Goal: Task Accomplishment & Management: Use online tool/utility

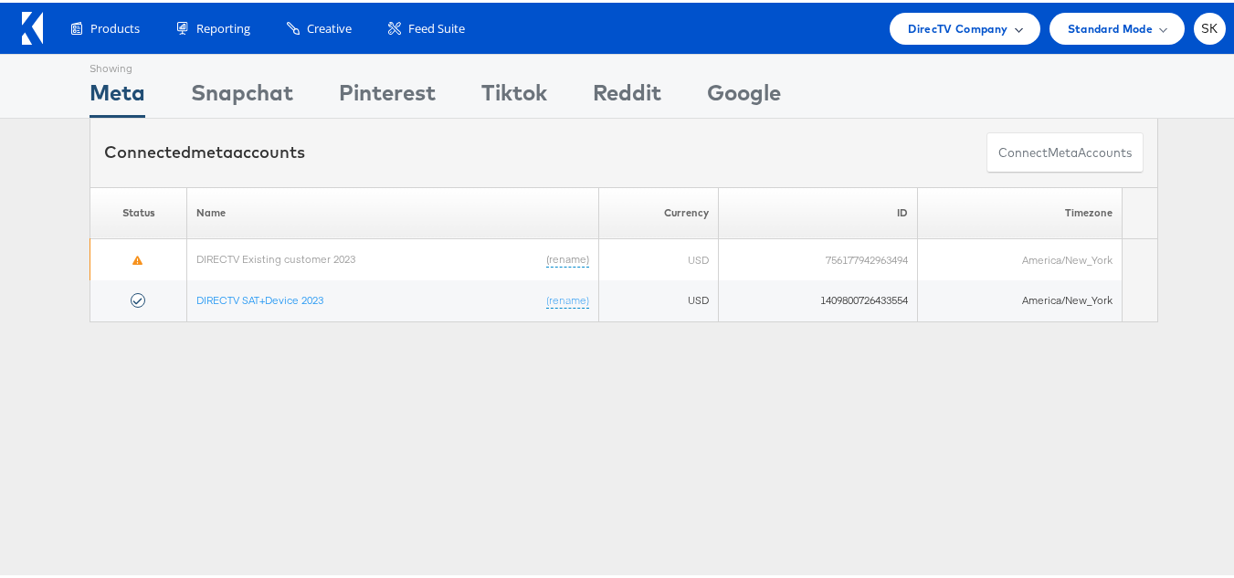
click at [932, 11] on div "DirecTV Company" at bounding box center [965, 26] width 150 height 32
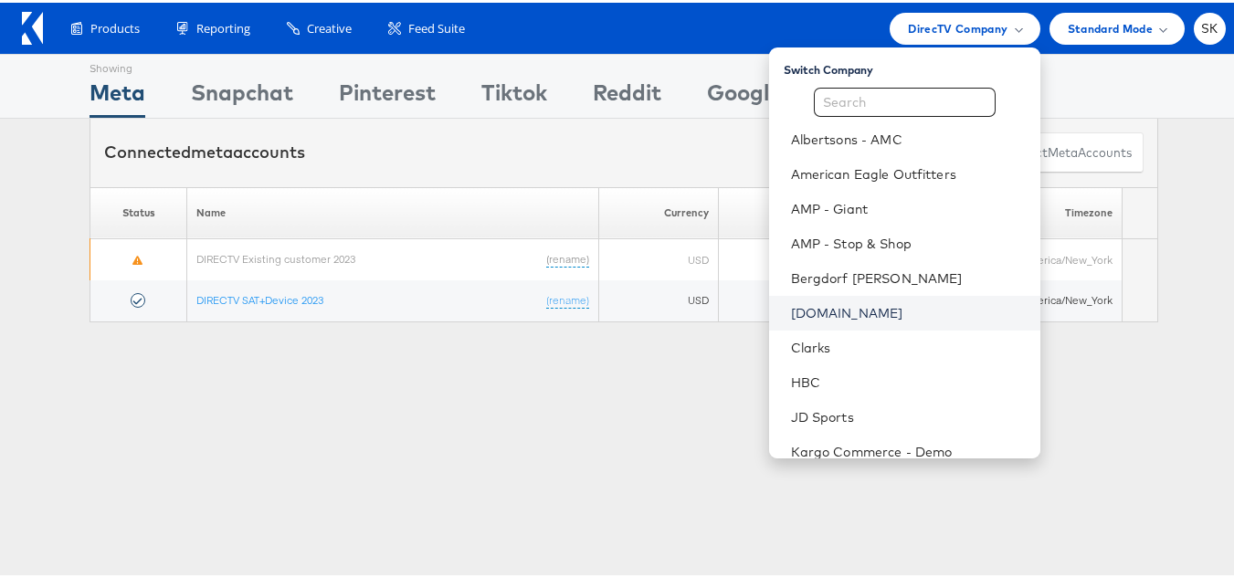
click at [805, 315] on link "[DOMAIN_NAME]" at bounding box center [908, 310] width 235 height 18
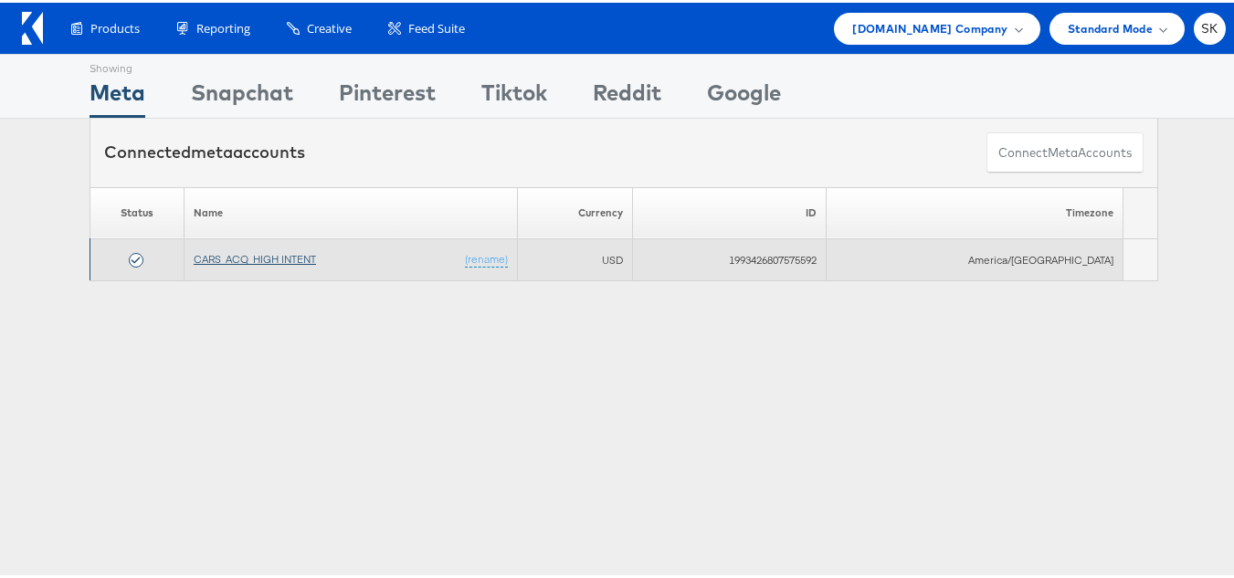
click at [245, 255] on link "CARS_ACQ_HIGH INTENT" at bounding box center [255, 256] width 122 height 14
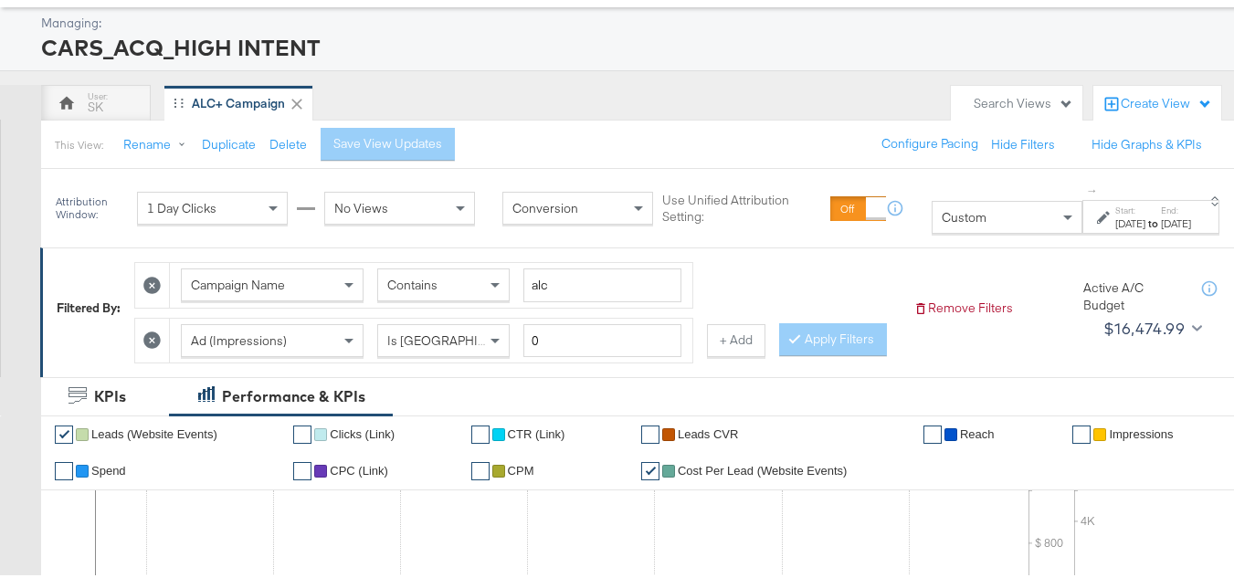
scroll to position [183, 0]
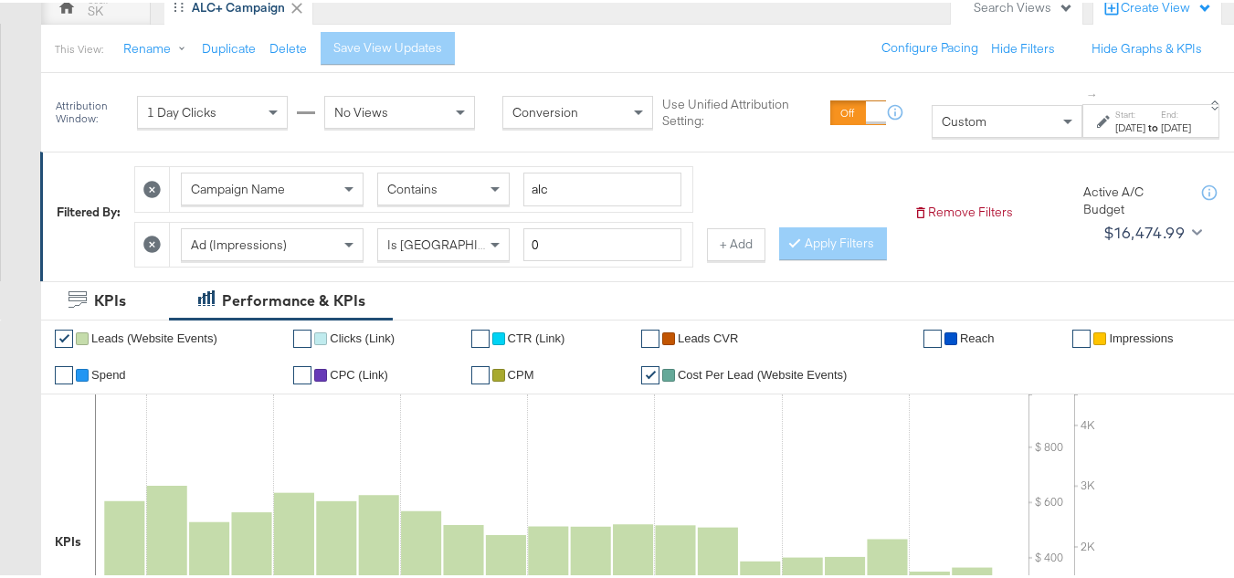
click at [1115, 125] on div "[DATE]" at bounding box center [1130, 125] width 30 height 15
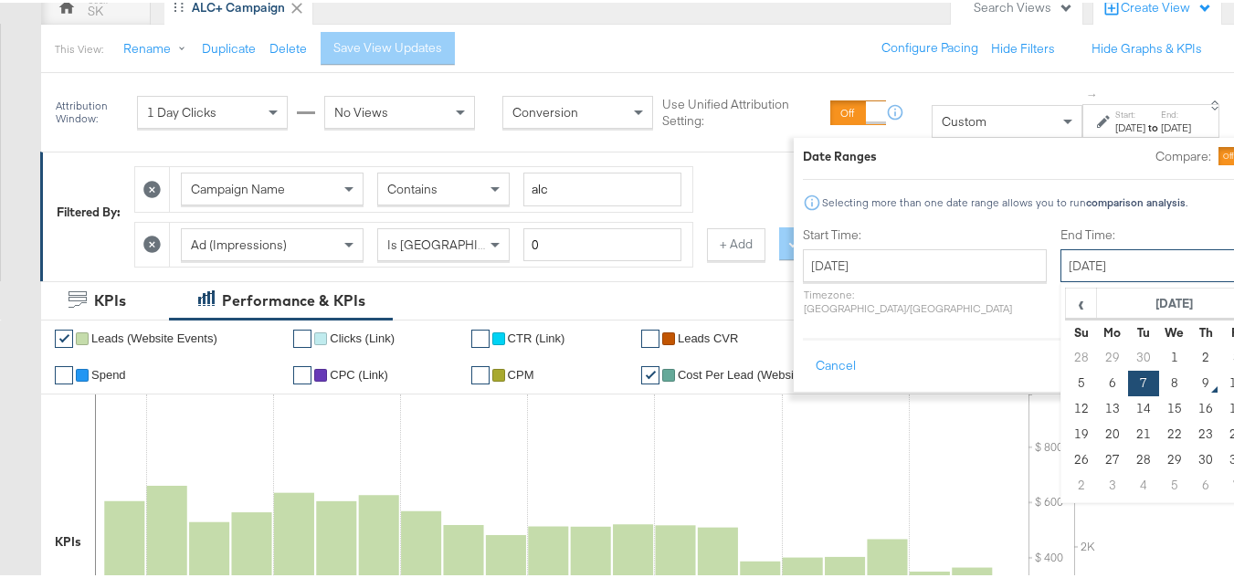
click at [1061, 267] on input "[DATE]" at bounding box center [1157, 263] width 192 height 33
click at [1159, 375] on td "8" at bounding box center [1174, 381] width 31 height 26
type input "[DATE]"
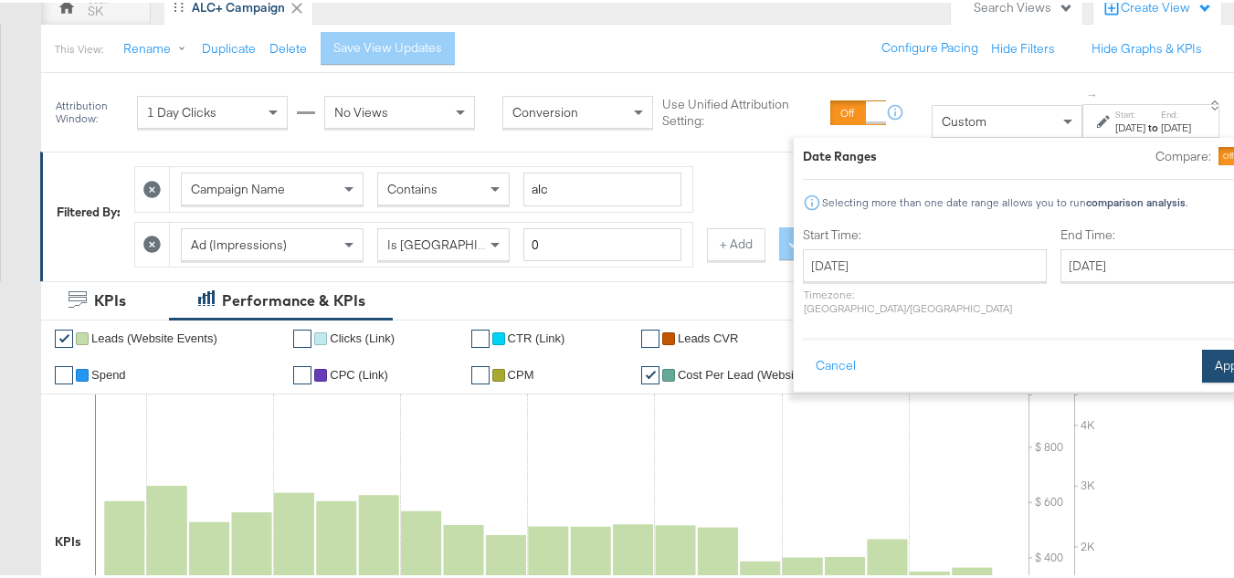
click at [1202, 347] on button "Apply" at bounding box center [1231, 363] width 58 height 33
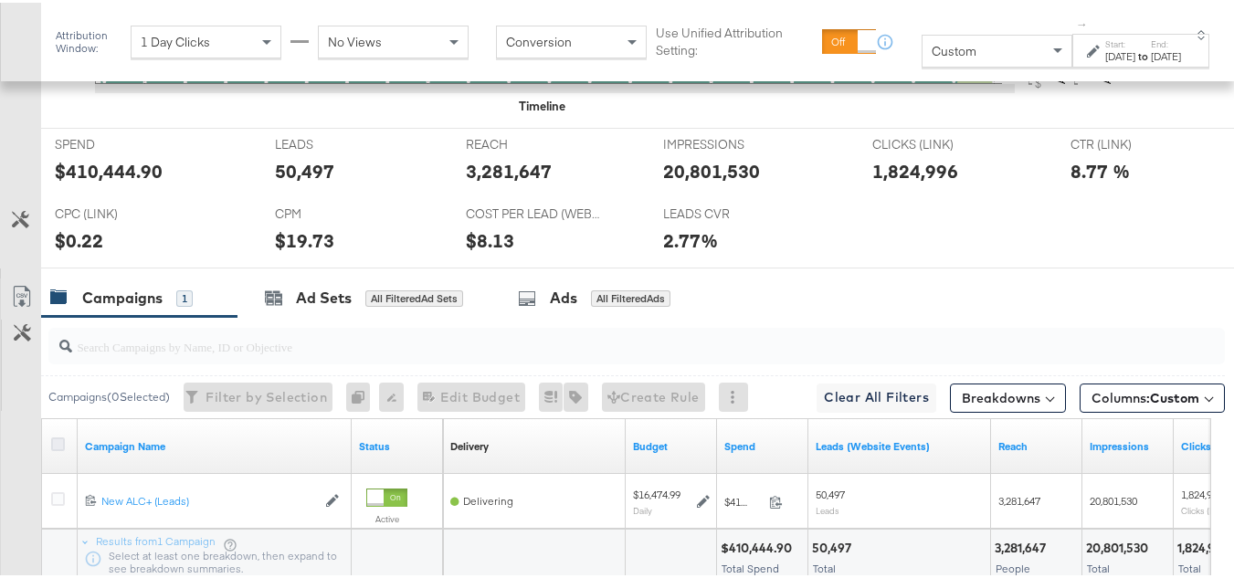
scroll to position [947, 0]
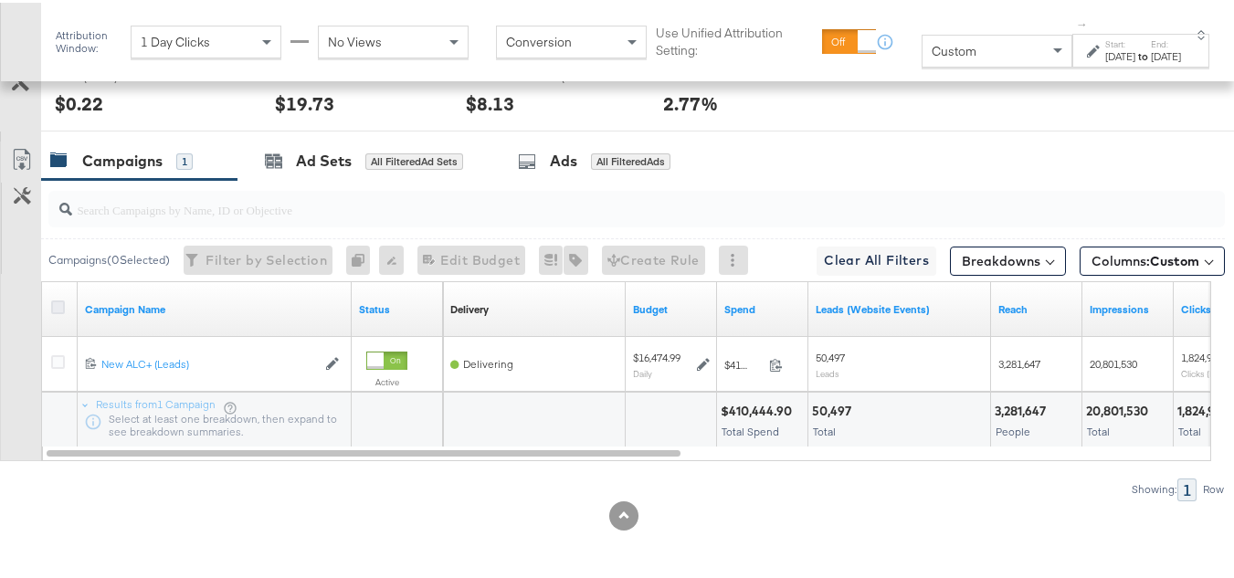
click at [57, 309] on icon at bounding box center [58, 305] width 14 height 14
click at [0, 0] on input "checkbox" at bounding box center [0, 0] width 0 height 0
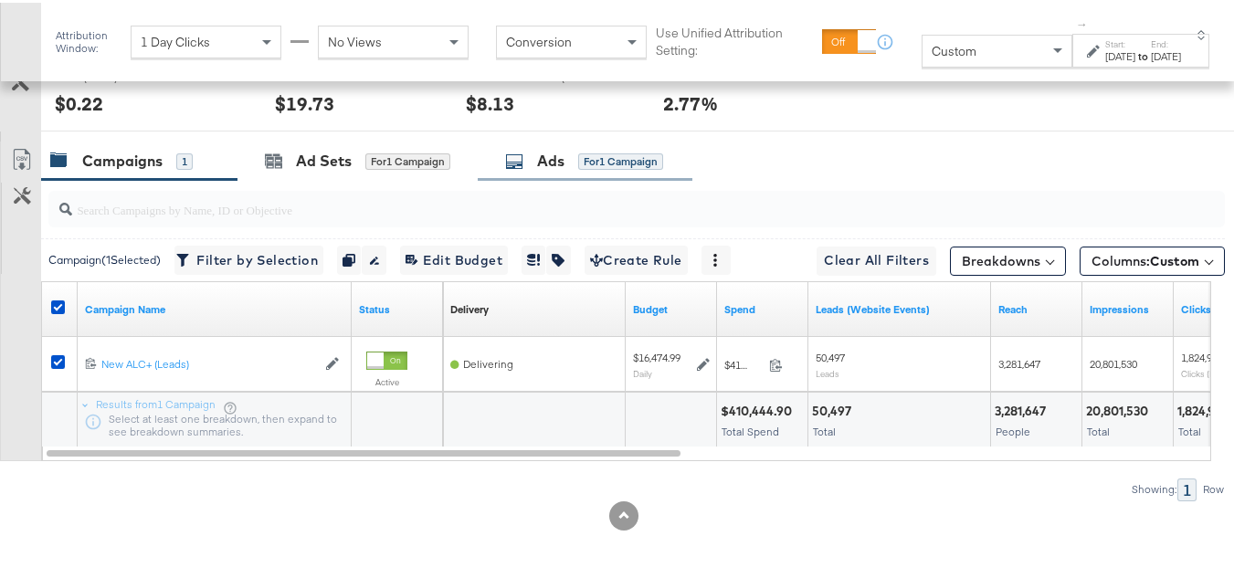
click at [601, 166] on div "for 1 Campaign" at bounding box center [620, 159] width 85 height 16
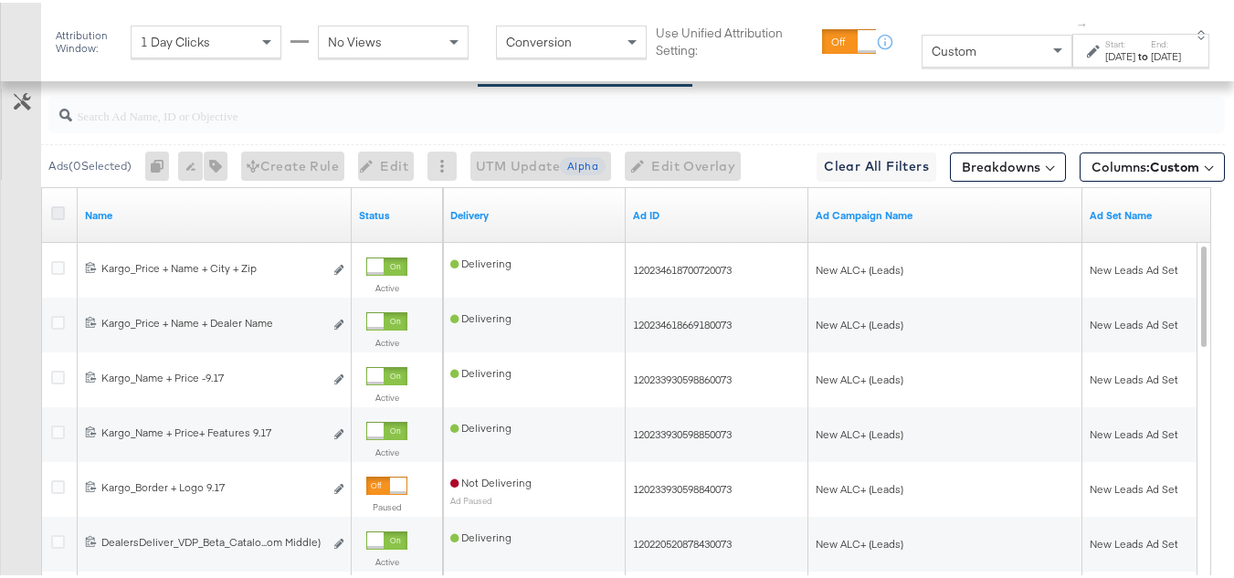
click at [55, 217] on icon at bounding box center [58, 211] width 14 height 14
click at [0, 0] on input "checkbox" at bounding box center [0, 0] width 0 height 0
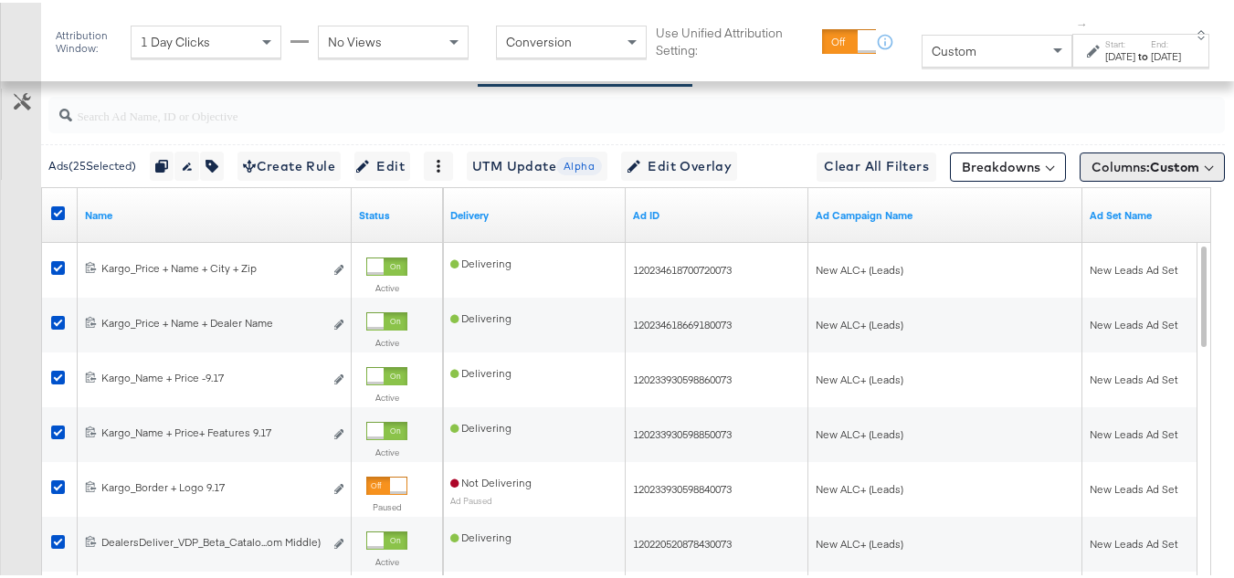
click at [1186, 179] on button "Columns: Custom" at bounding box center [1152, 164] width 145 height 29
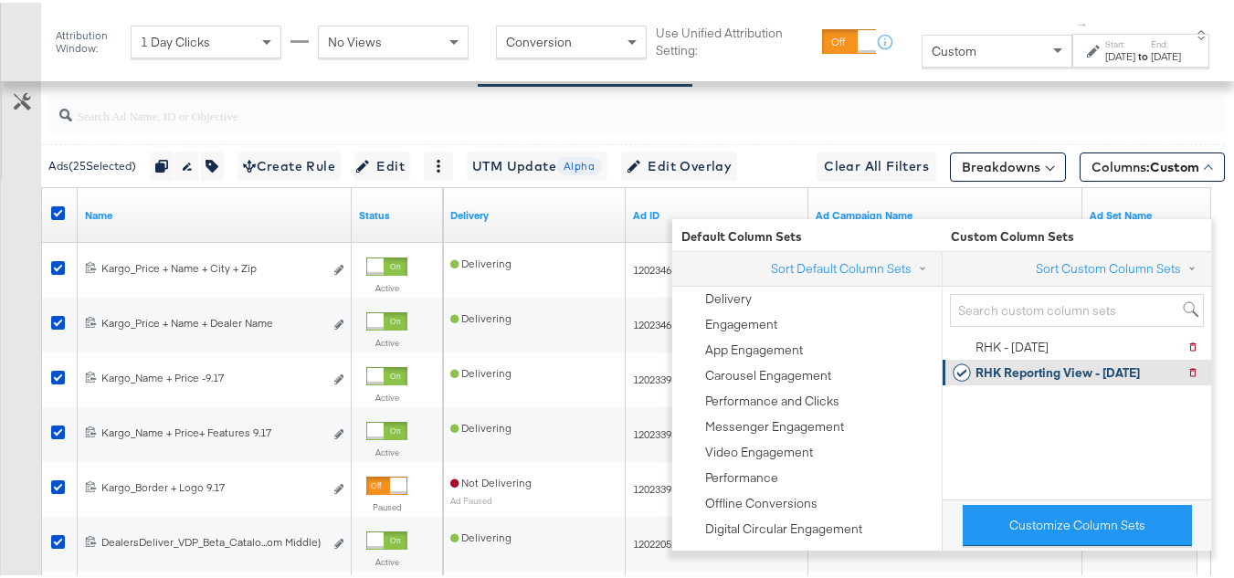
click at [1092, 371] on div "RHK Reporting View - [DATE]" at bounding box center [1058, 370] width 164 height 17
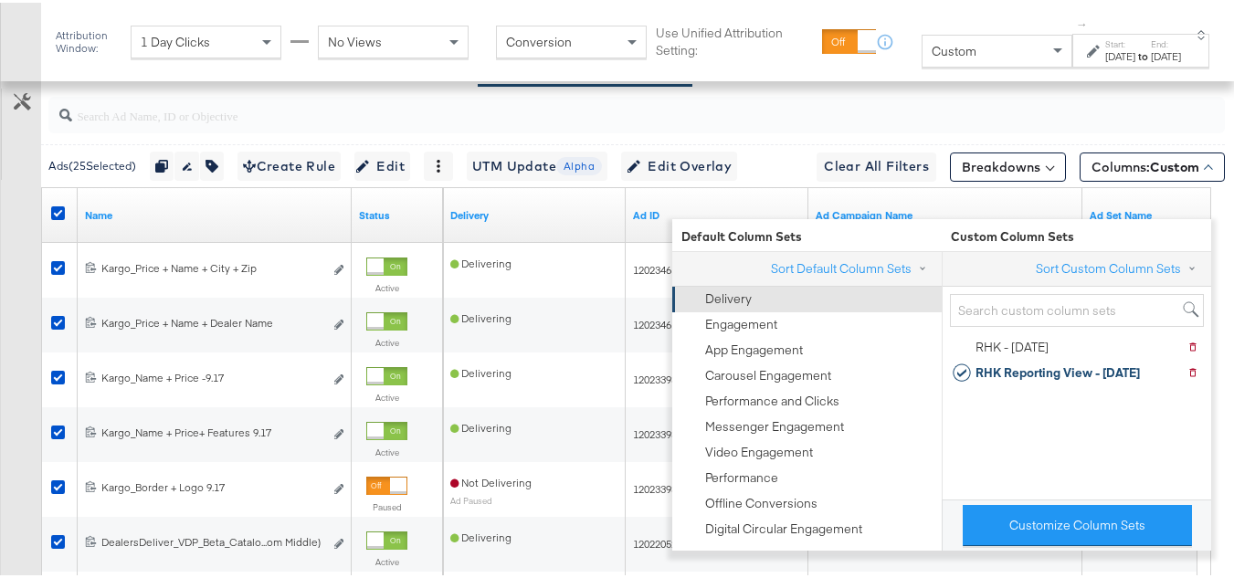
click at [770, 296] on div "Delivery" at bounding box center [805, 297] width 247 height 26
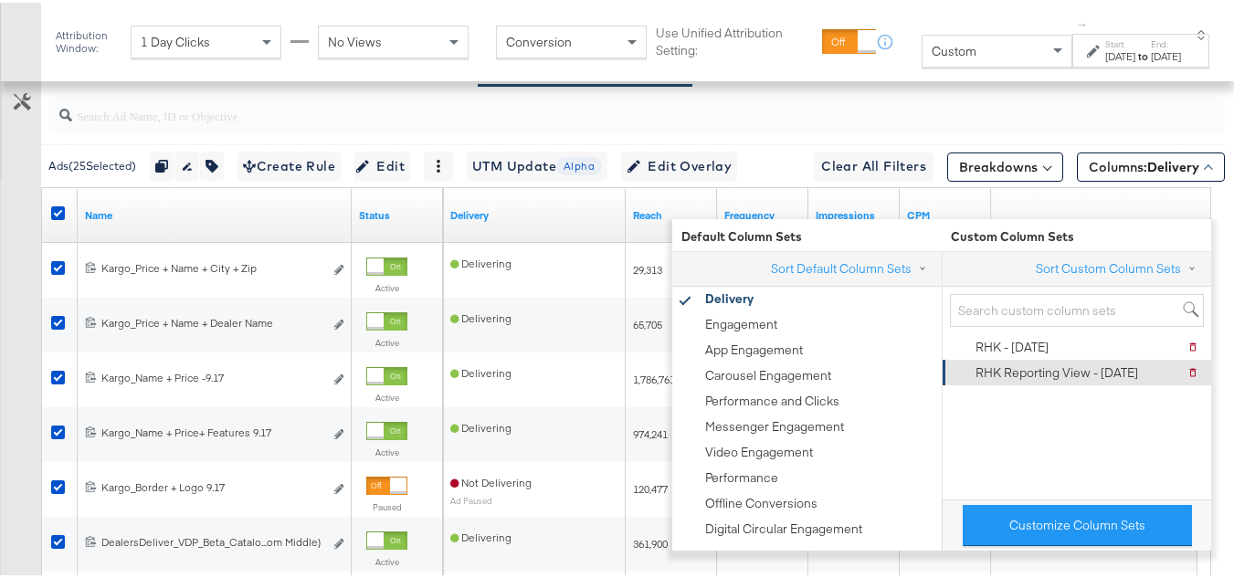
click at [1021, 368] on div "RHK Reporting View - [DATE]" at bounding box center [1057, 370] width 163 height 17
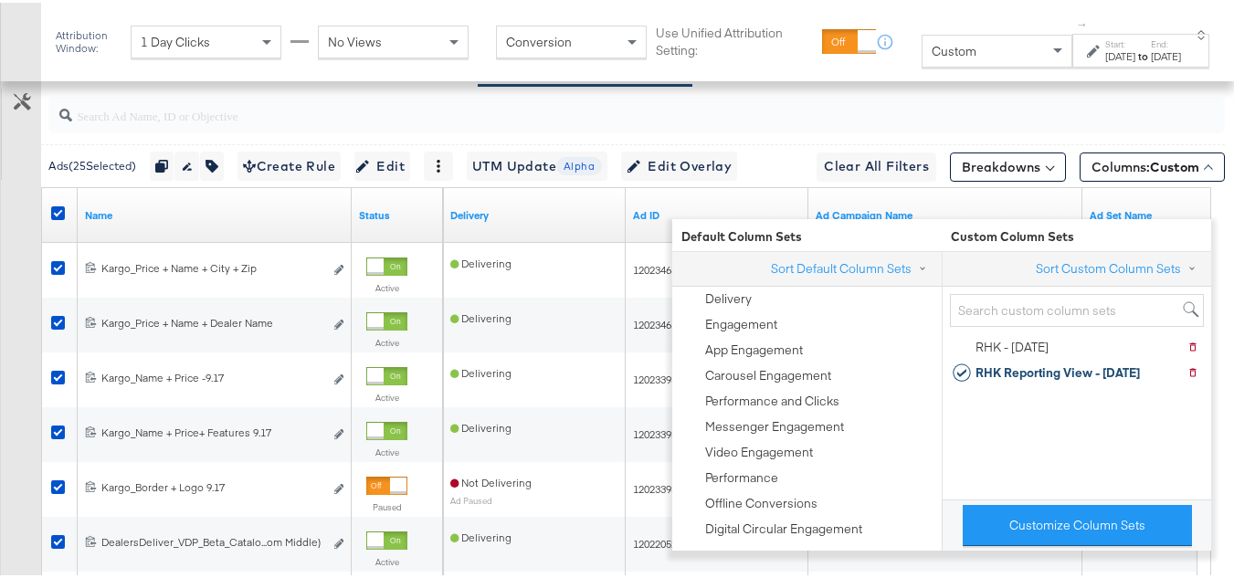
click at [11, 293] on div "Customize KPIs Export as CSV" at bounding box center [20, 369] width 41 height 649
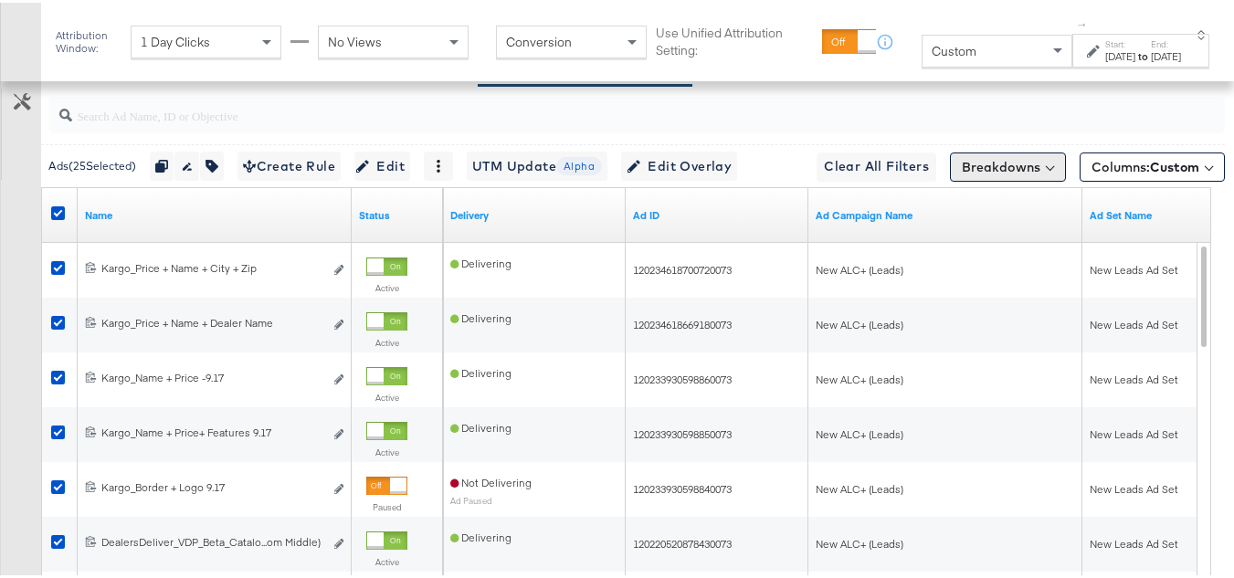
click at [1029, 179] on button "Breakdowns" at bounding box center [1008, 164] width 116 height 29
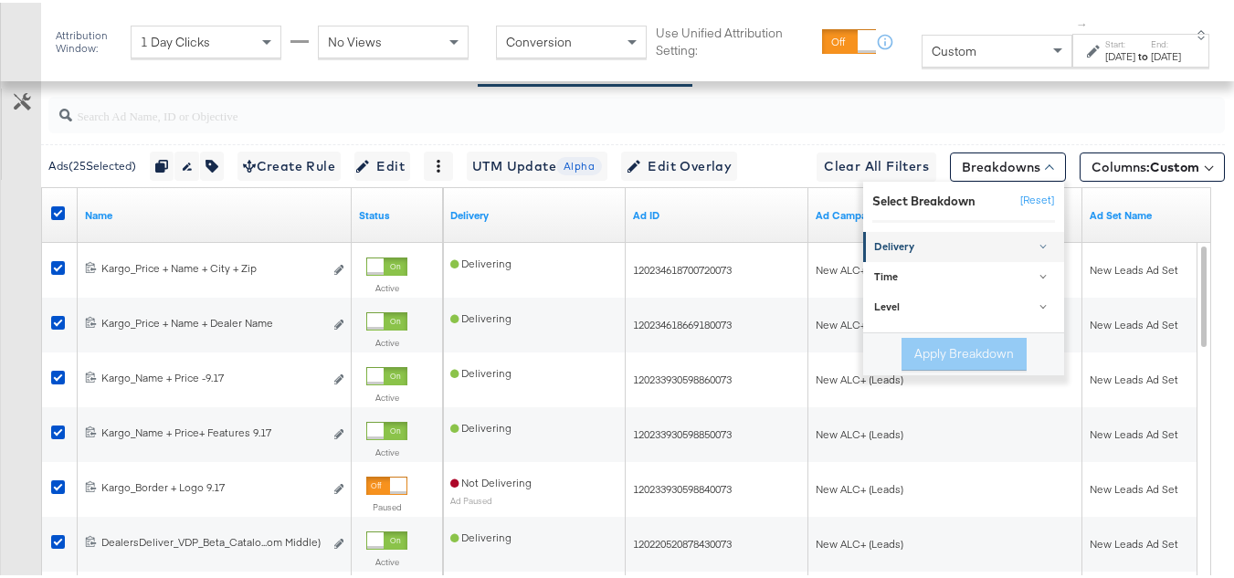
click at [894, 259] on link "Delivery" at bounding box center [963, 244] width 201 height 30
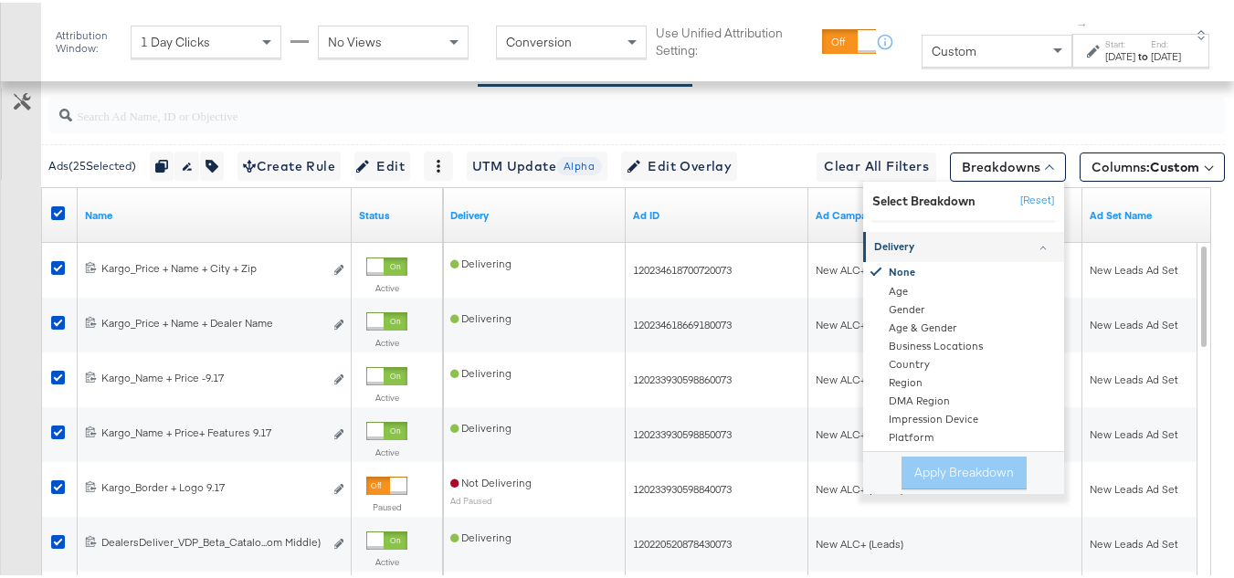
click at [910, 252] on div "Delivery" at bounding box center [965, 244] width 182 height 15
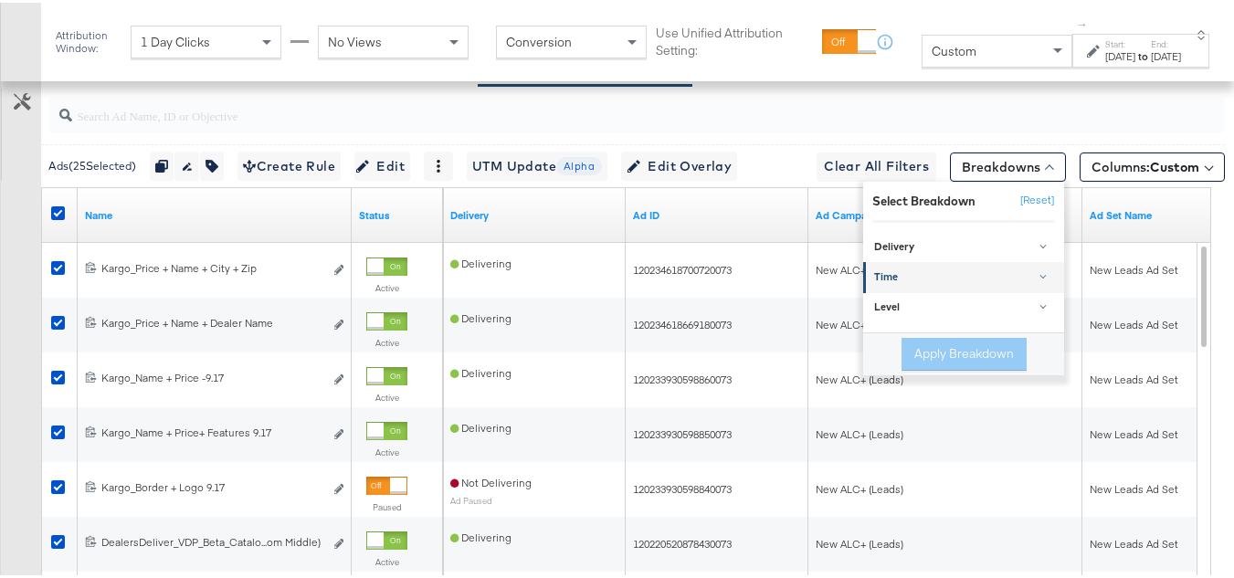
click at [881, 282] on div "Time" at bounding box center [965, 275] width 182 height 15
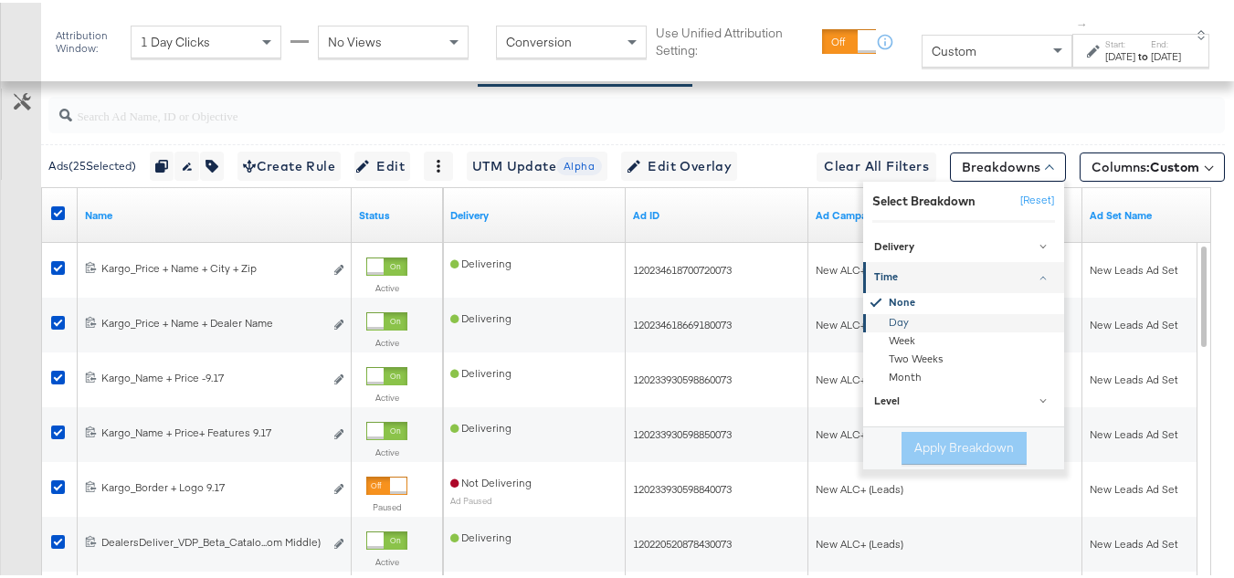
click at [889, 329] on div "Day" at bounding box center [965, 320] width 198 height 18
click at [999, 462] on button "Apply Breakdown" at bounding box center [964, 445] width 125 height 33
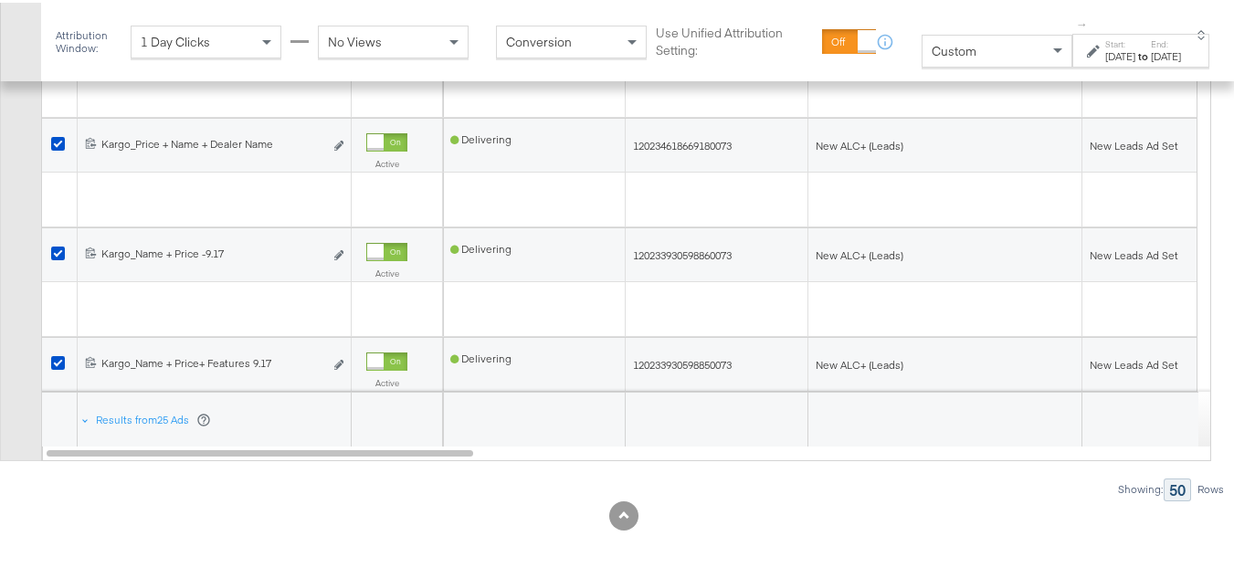
scroll to position [911, 0]
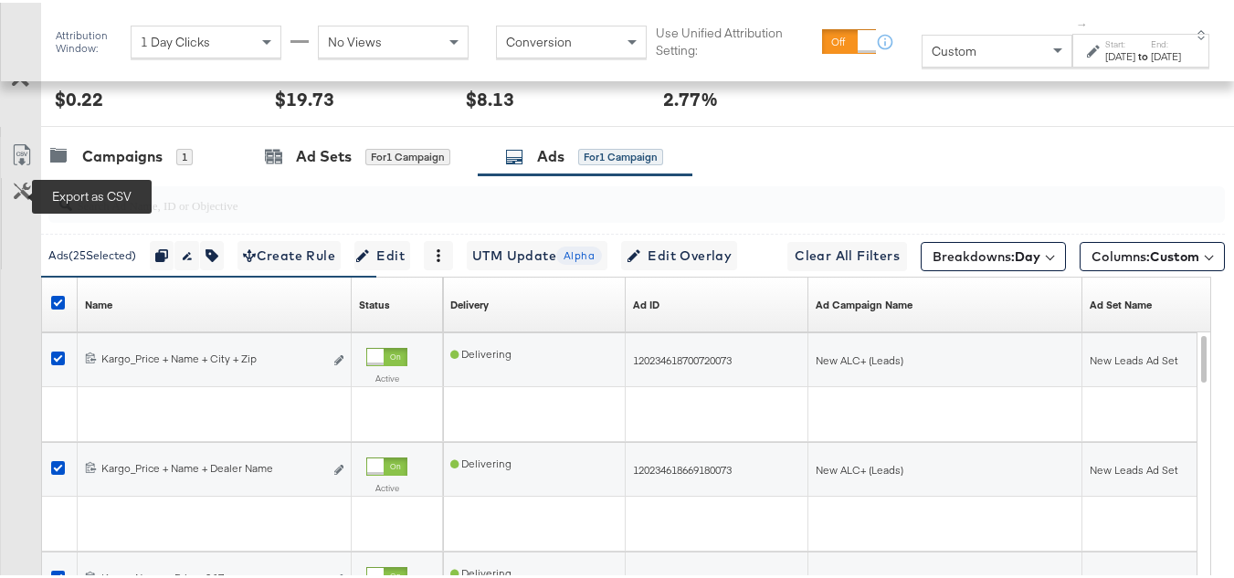
click at [29, 164] on icon at bounding box center [22, 153] width 22 height 22
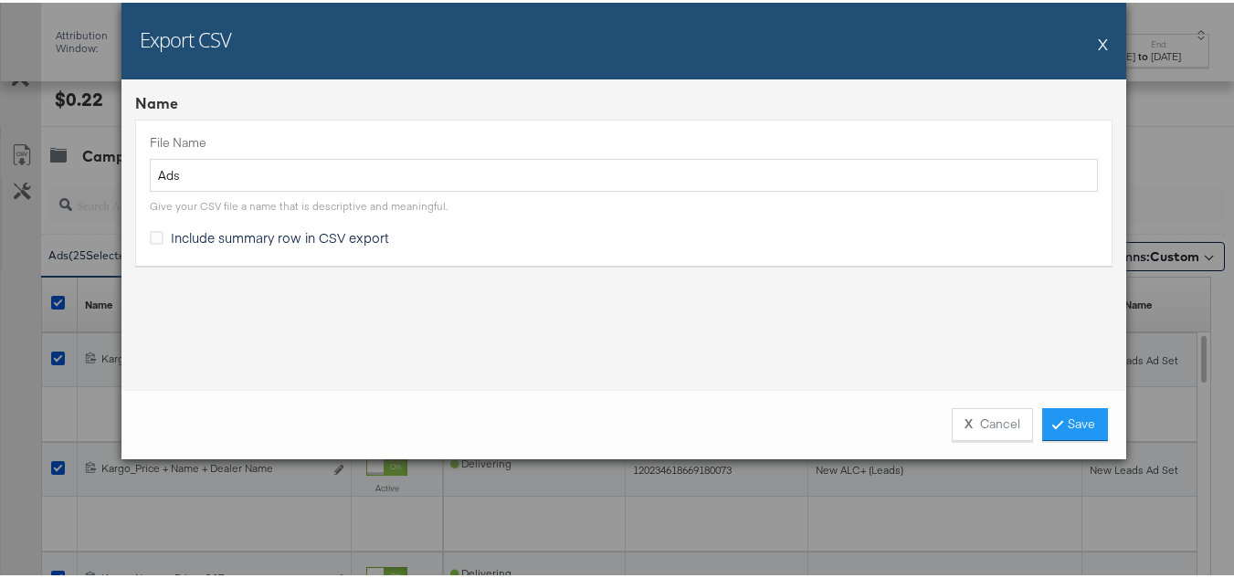
click at [214, 242] on span "Include summary row in CSV export" at bounding box center [280, 235] width 218 height 18
click at [0, 0] on input "Include summary row in CSV export" at bounding box center [0, 0] width 0 height 0
click at [1091, 428] on link "Save" at bounding box center [1075, 422] width 66 height 33
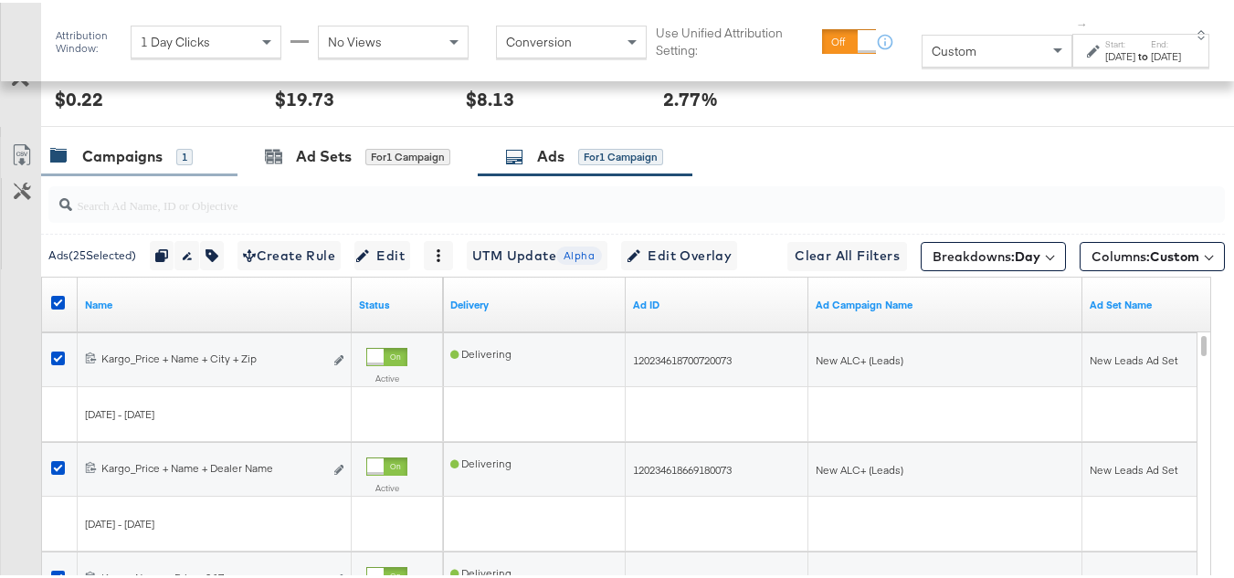
click at [124, 164] on div "Campaigns" at bounding box center [122, 153] width 80 height 21
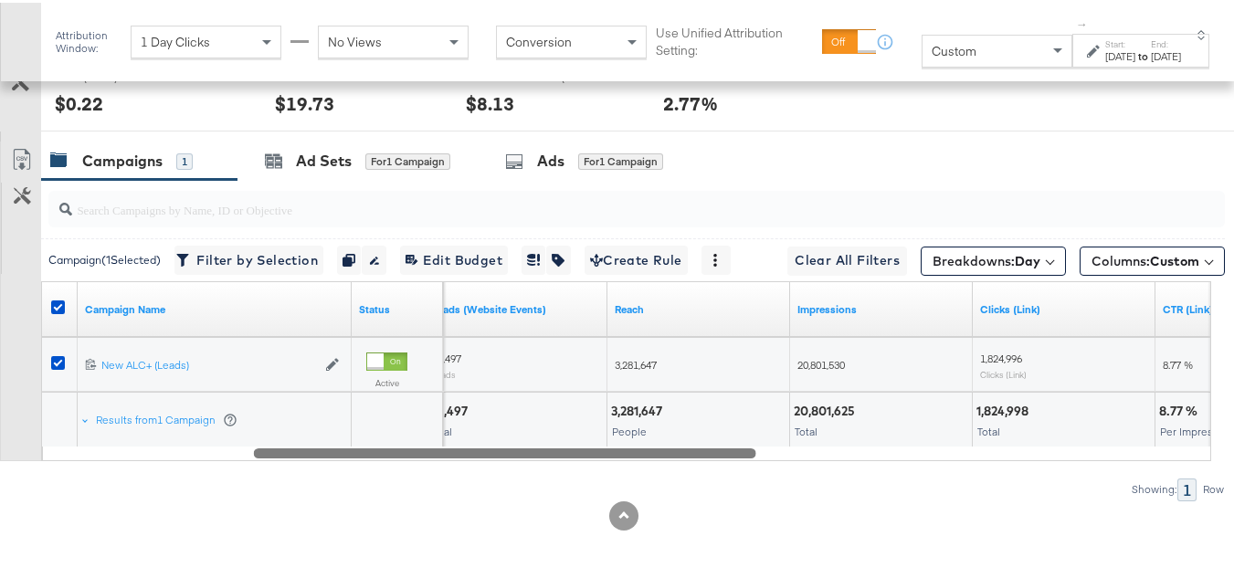
drag, startPoint x: 424, startPoint y: 487, endPoint x: 529, endPoint y: 482, distance: 105.1
click at [529, 458] on div at bounding box center [505, 450] width 502 height 16
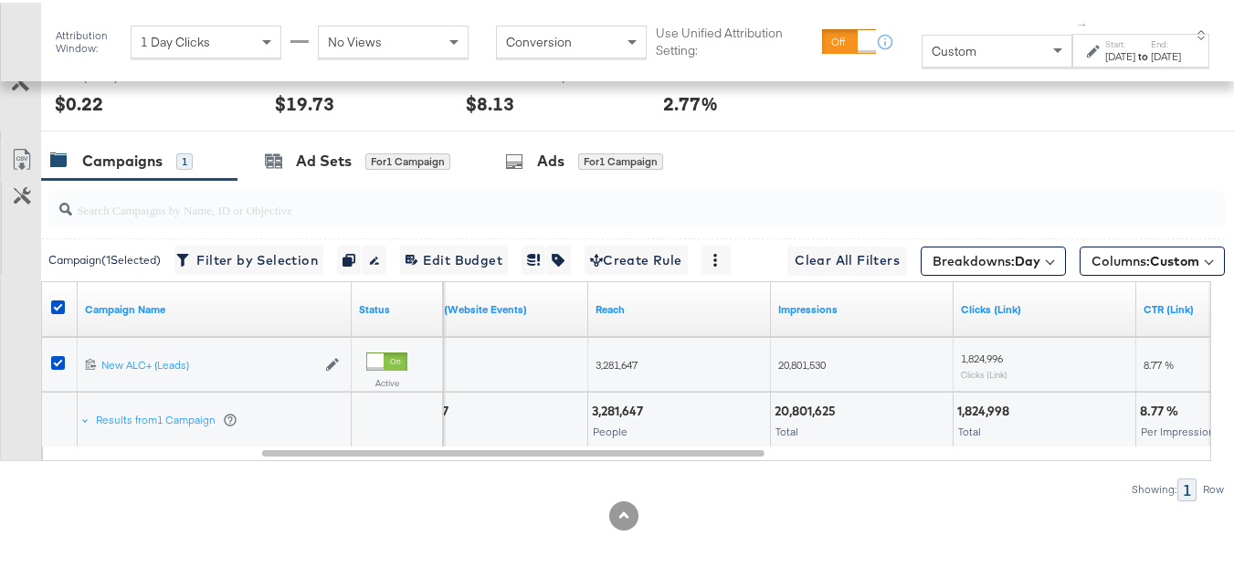
click at [617, 417] on div "3,281,647" at bounding box center [620, 408] width 57 height 17
copy div "3,281,647"
click at [863, 370] on div "20,801,530" at bounding box center [862, 362] width 168 height 15
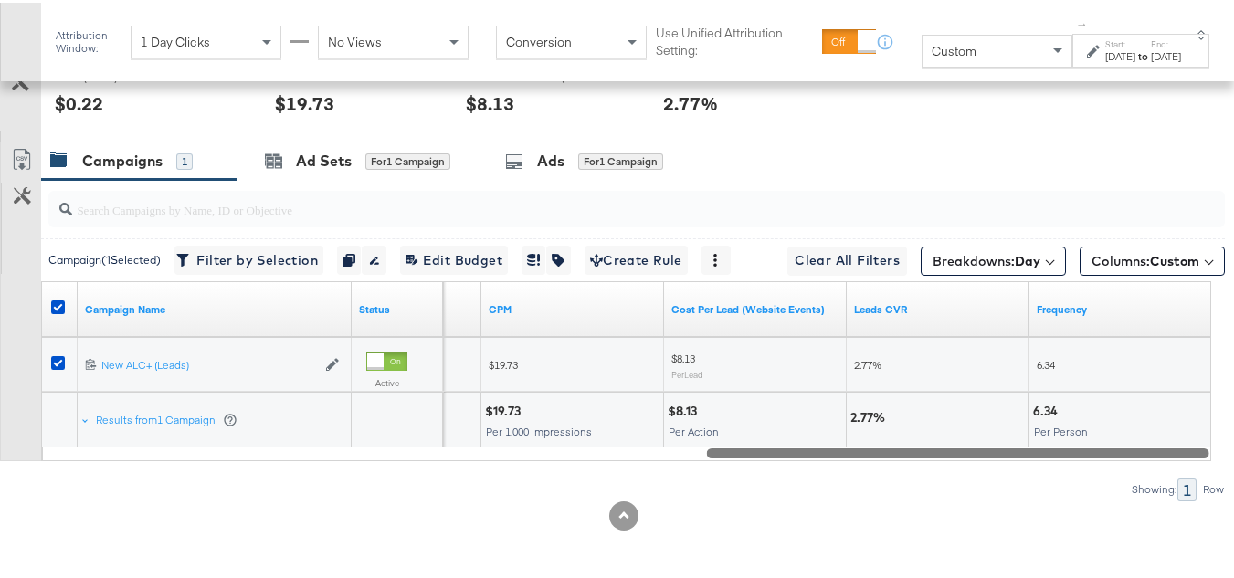
drag, startPoint x: 738, startPoint y: 488, endPoint x: 1238, endPoint y: 497, distance: 499.7
click at [1040, 369] on span "6.34" at bounding box center [1048, 362] width 18 height 14
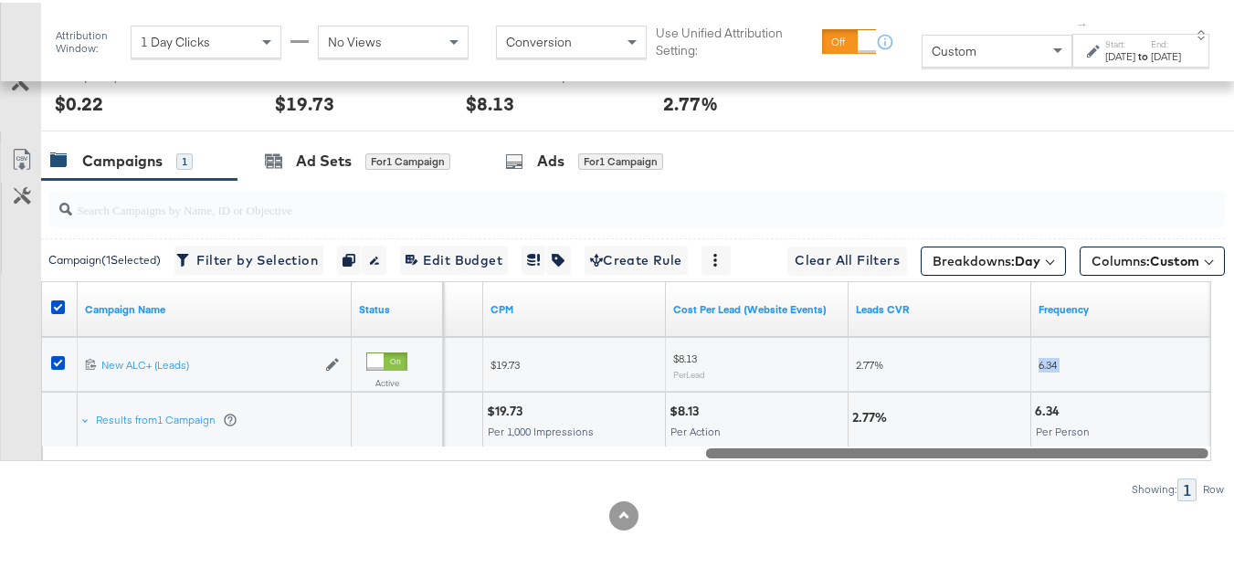
copy span "6.34"
click at [818, 445] on div "$8.13 Per Action" at bounding box center [757, 417] width 182 height 55
click at [62, 311] on icon at bounding box center [58, 305] width 14 height 14
click at [0, 0] on input "checkbox" at bounding box center [0, 0] width 0 height 0
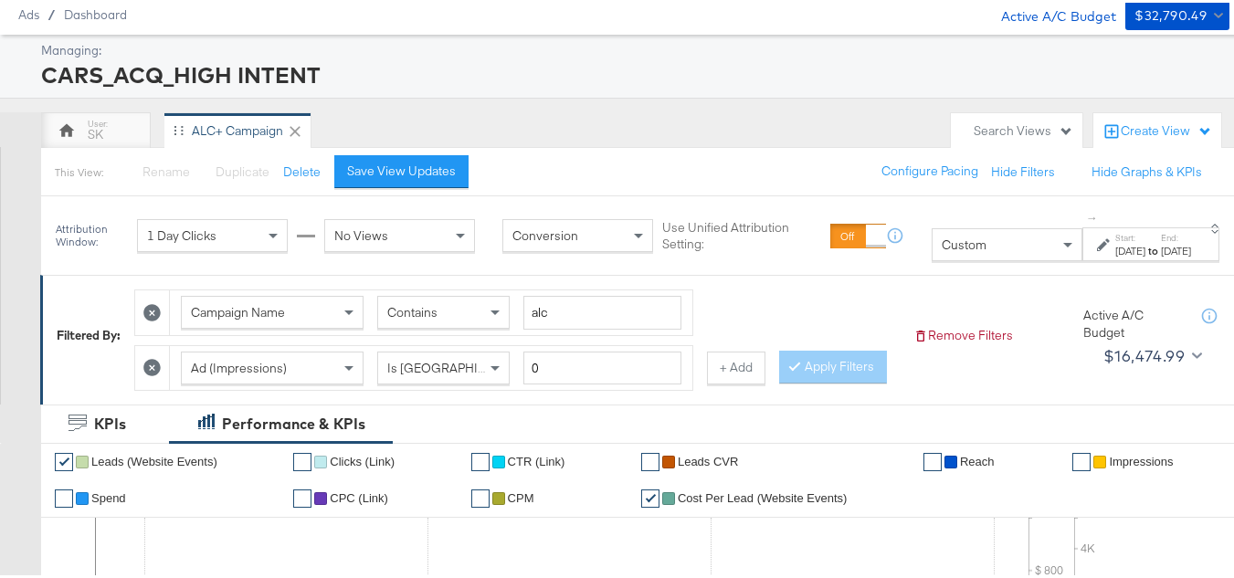
scroll to position [91, 0]
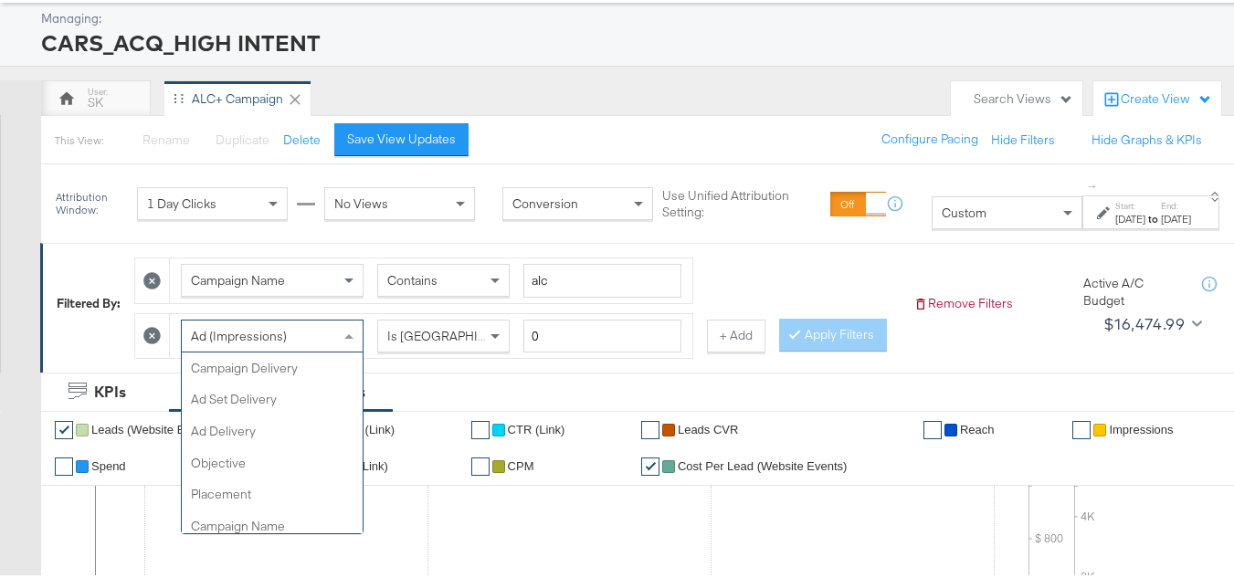
click at [311, 338] on div "Ad (Impressions)" at bounding box center [272, 333] width 181 height 31
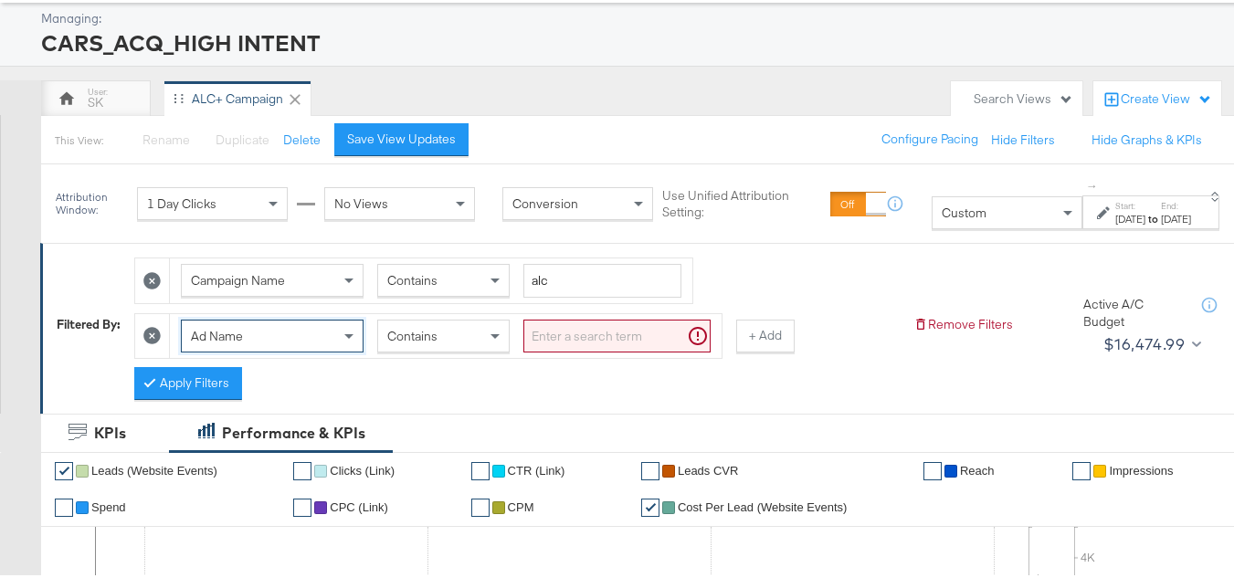
click at [556, 338] on input "search" at bounding box center [616, 334] width 187 height 34
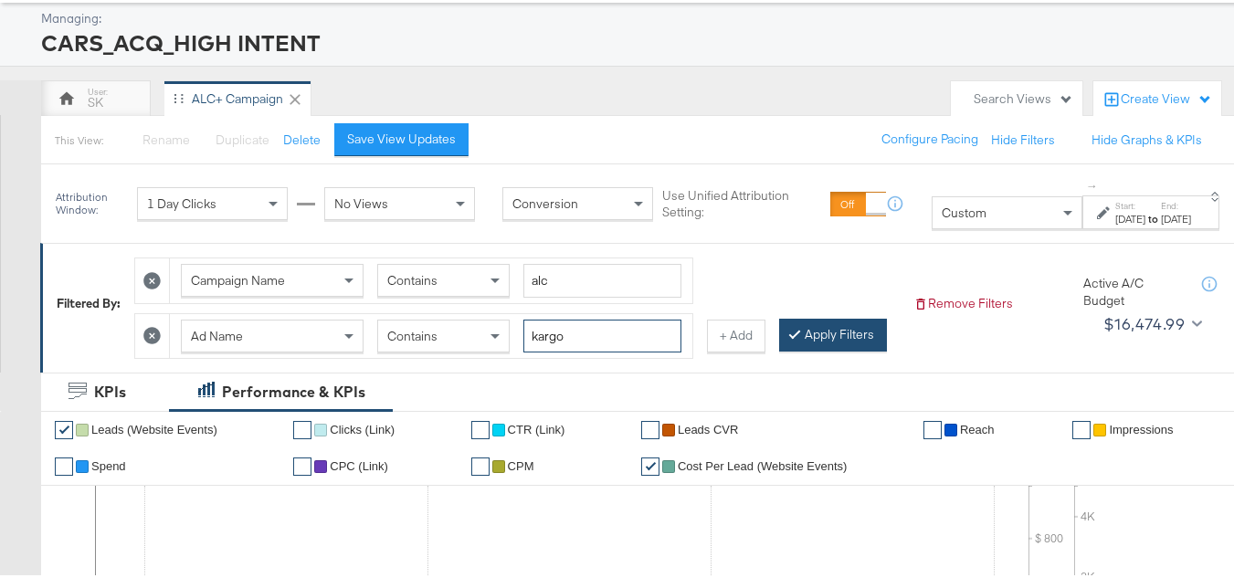
type input "kargo"
click at [779, 349] on button "Apply Filters" at bounding box center [833, 332] width 108 height 33
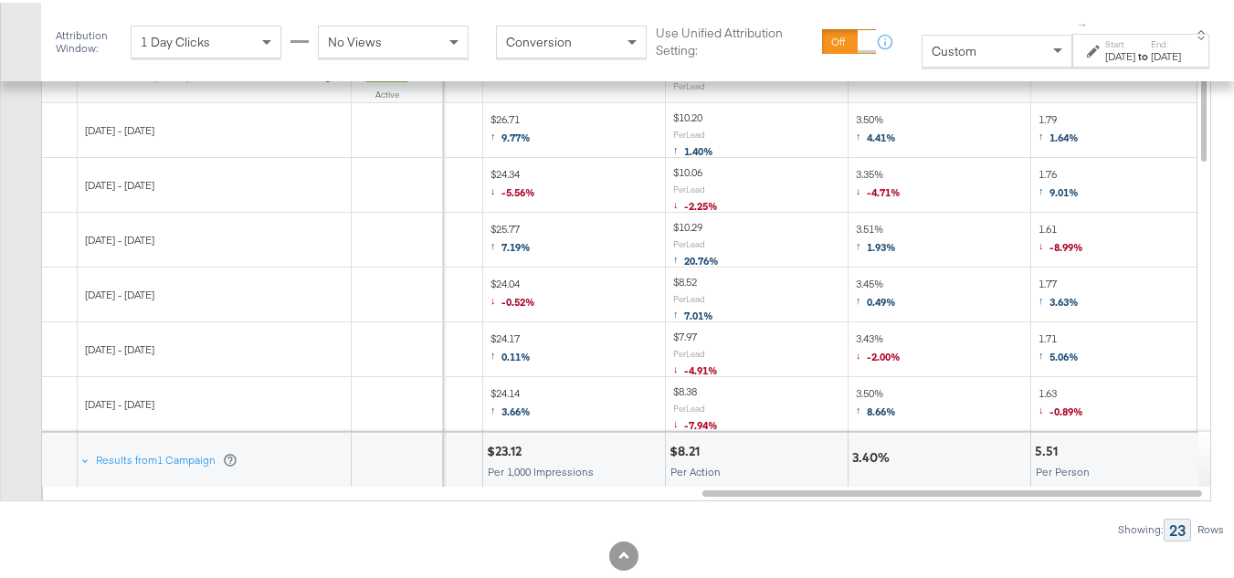
scroll to position [1274, 0]
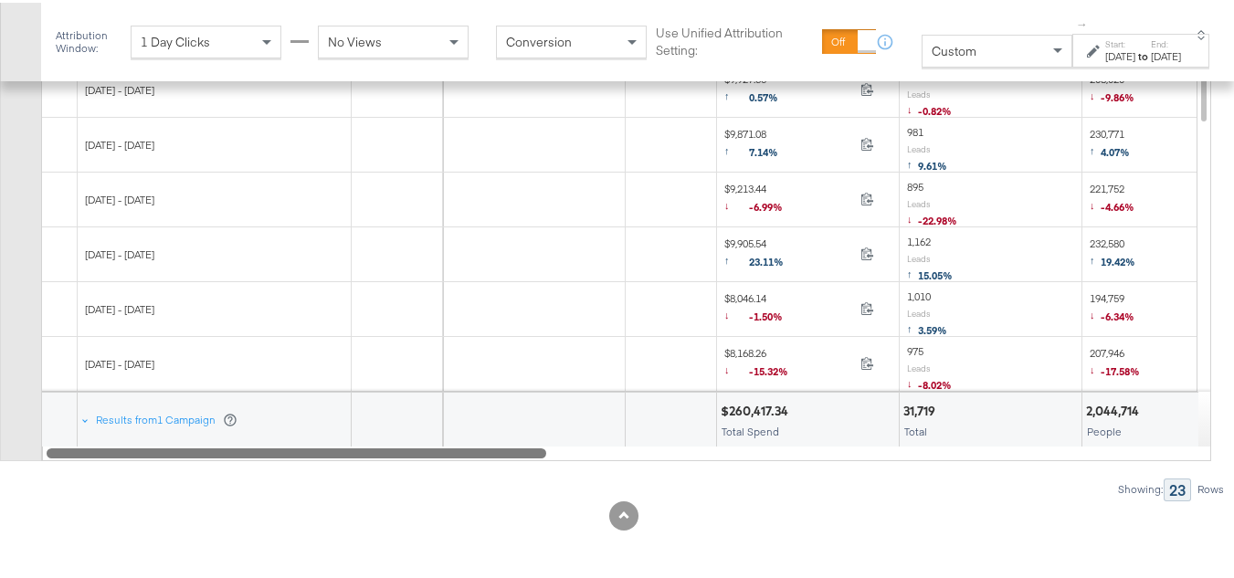
drag, startPoint x: 815, startPoint y: 459, endPoint x: 208, endPoint y: 314, distance: 623.7
click at [146, 458] on div at bounding box center [297, 450] width 500 height 16
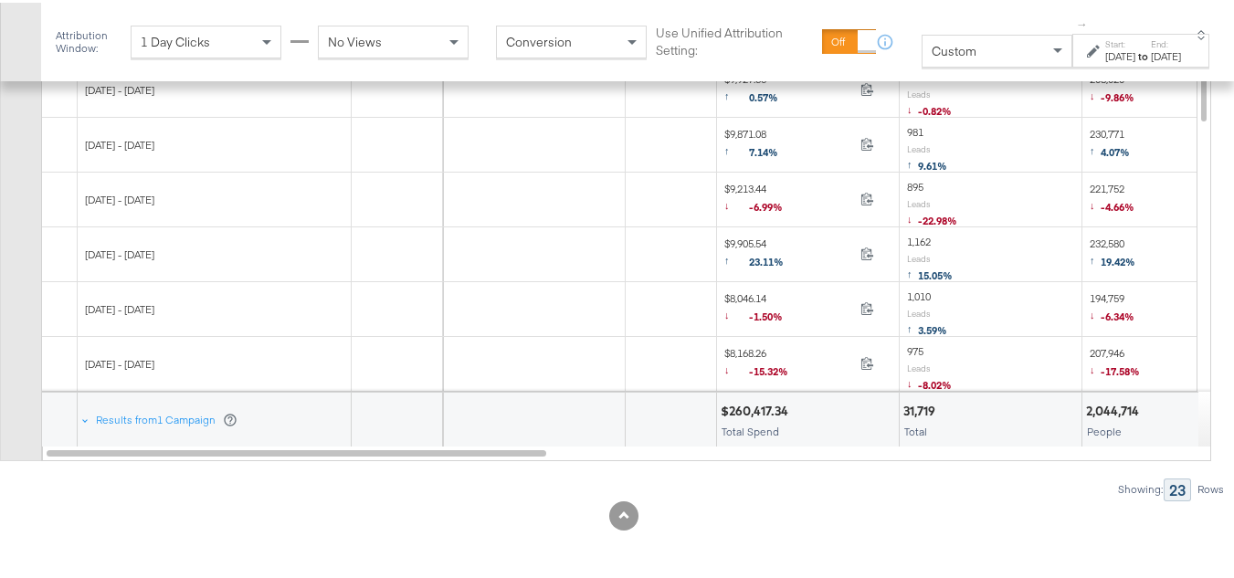
click at [1114, 407] on div "2,044,714" at bounding box center [1115, 408] width 58 height 17
copy div "2,044,714"
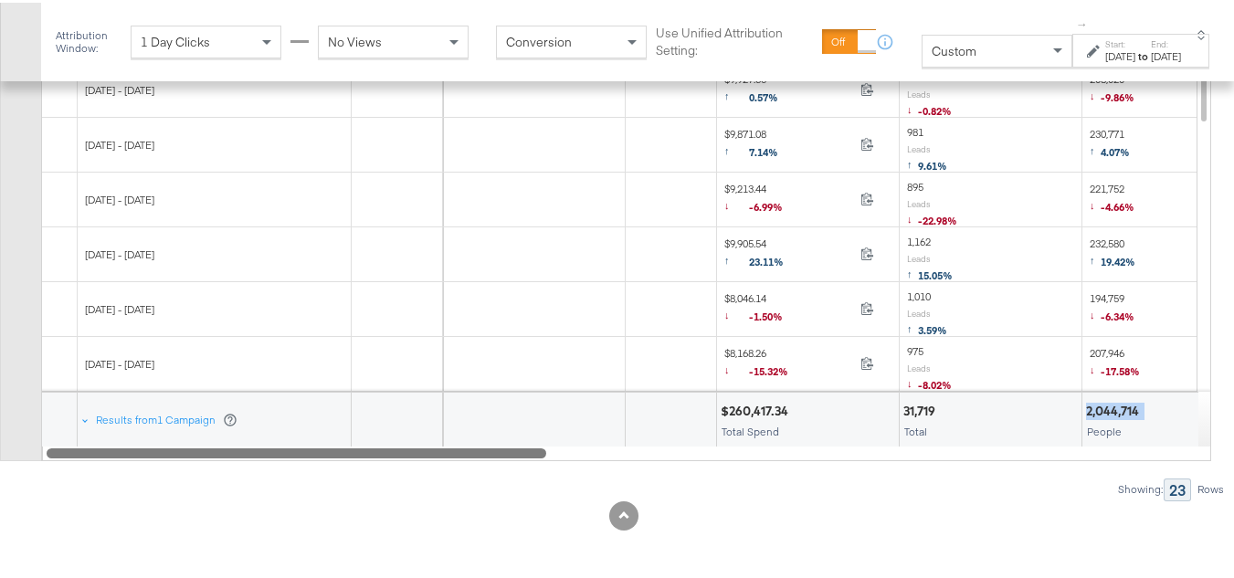
click at [685, 458] on div at bounding box center [627, 450] width 1170 height 16
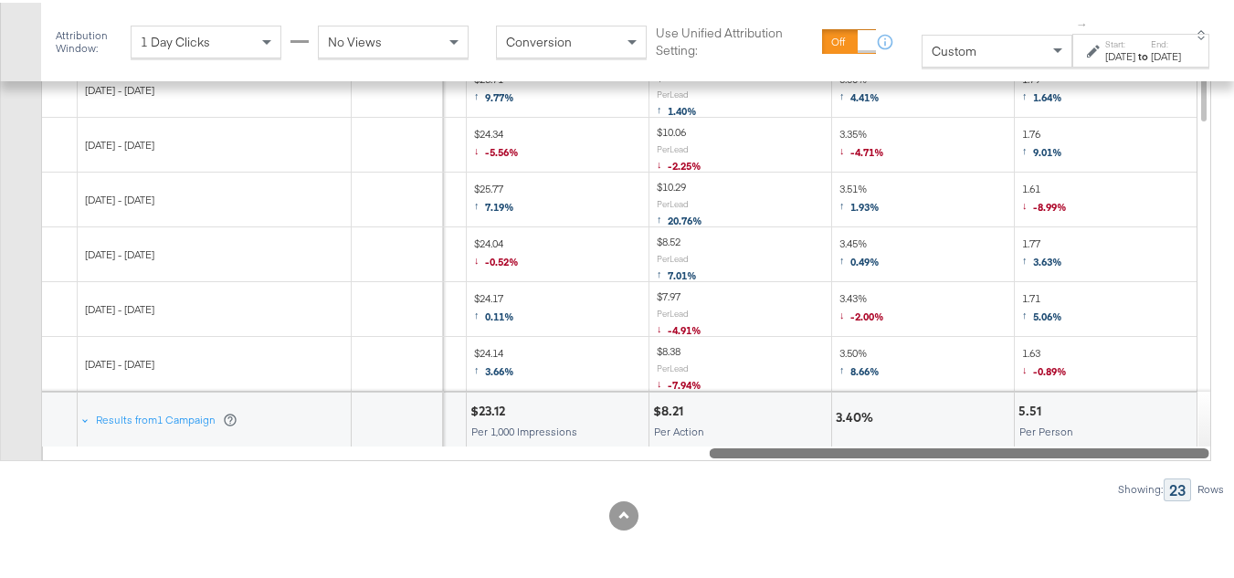
drag, startPoint x: 558, startPoint y: 449, endPoint x: 991, endPoint y: 464, distance: 433.2
click at [991, 464] on div "Campaigns ( 0 Selected) Filter by Selection Filter 0 campaigns 0 Rename 0 campa…" at bounding box center [612, 172] width 1225 height 649
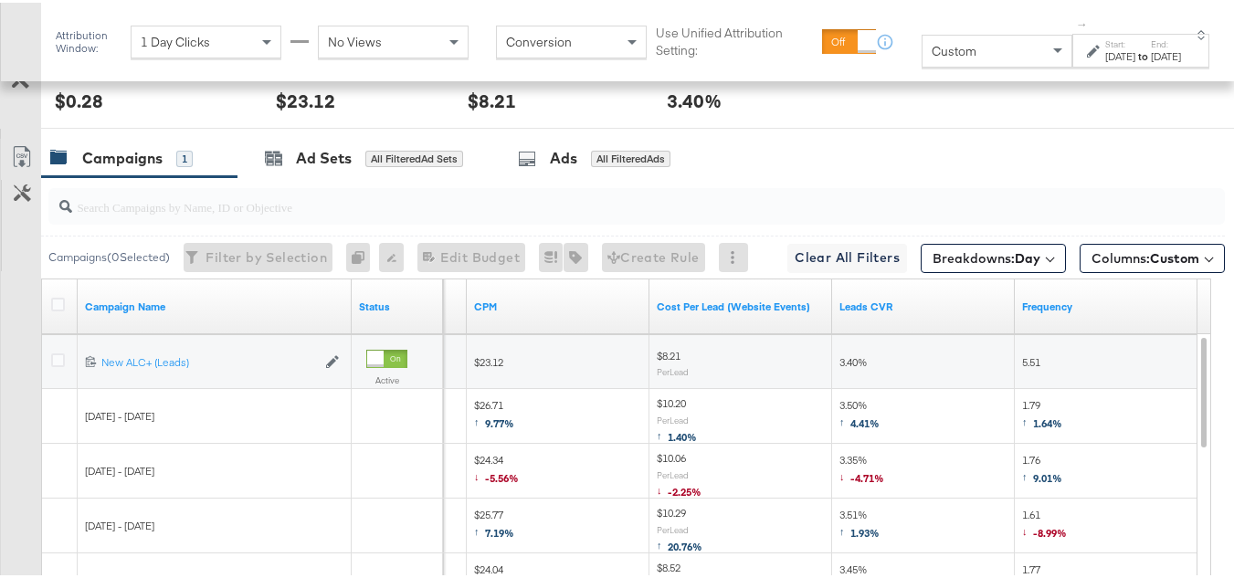
scroll to position [1276, 0]
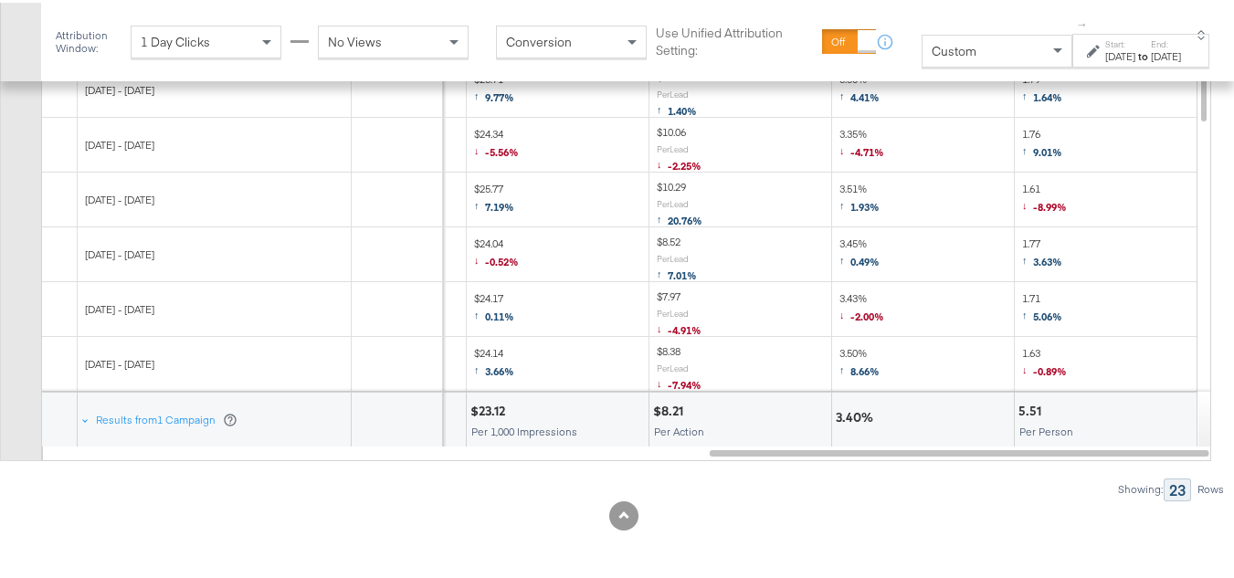
click at [1021, 411] on div "5.51" at bounding box center [1033, 408] width 28 height 17
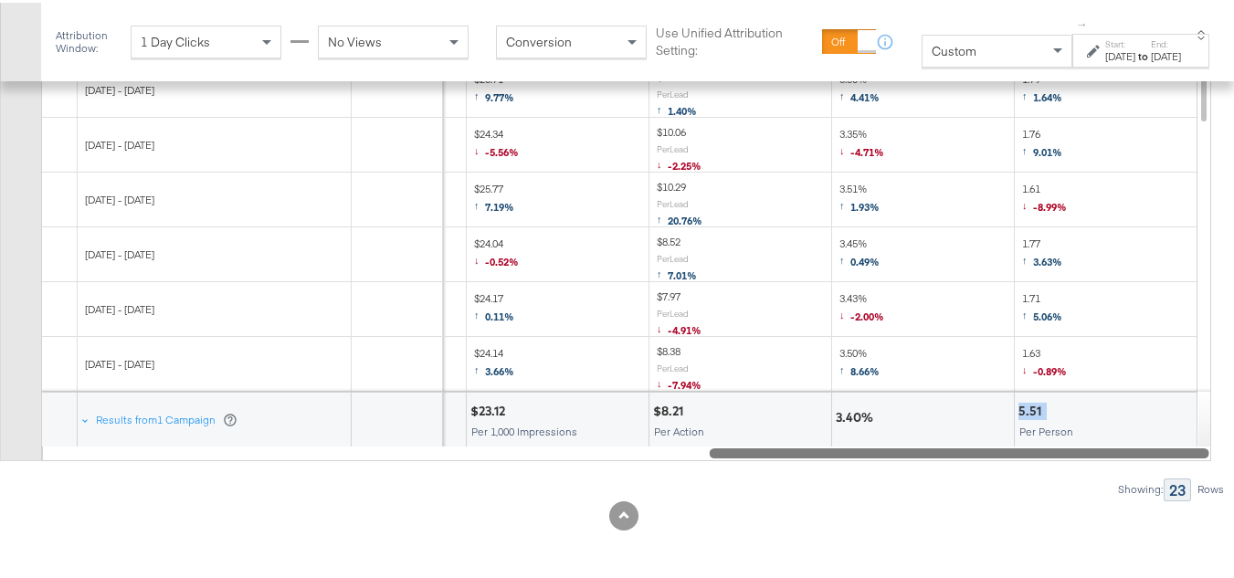
copy div "5.51"
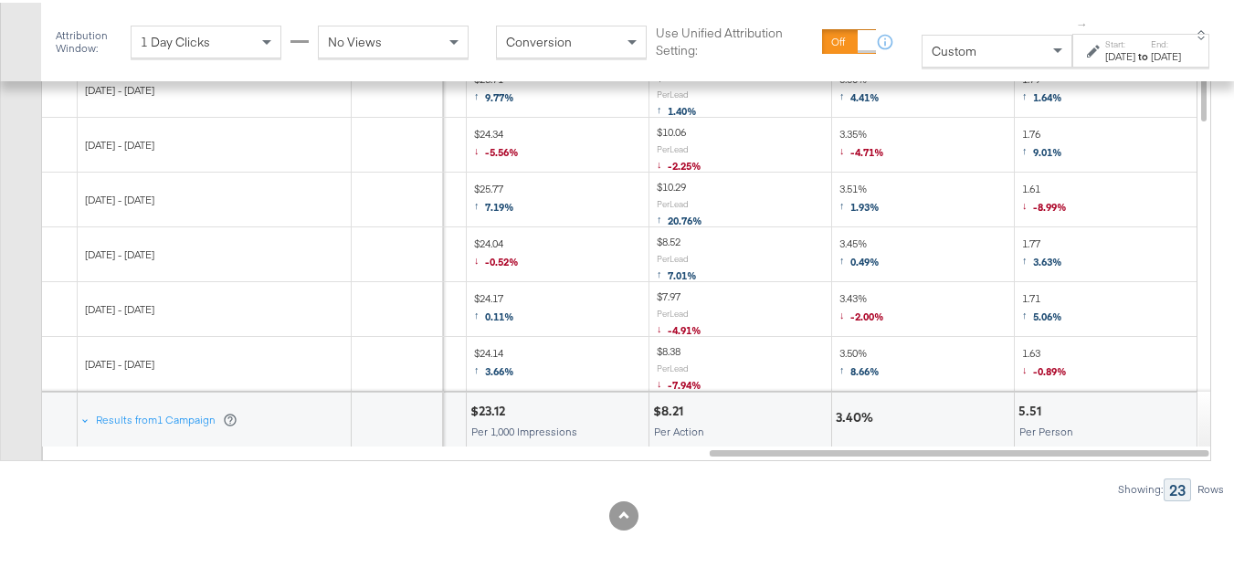
click at [1154, 421] on div "5.51 Per Person" at bounding box center [1106, 417] width 182 height 55
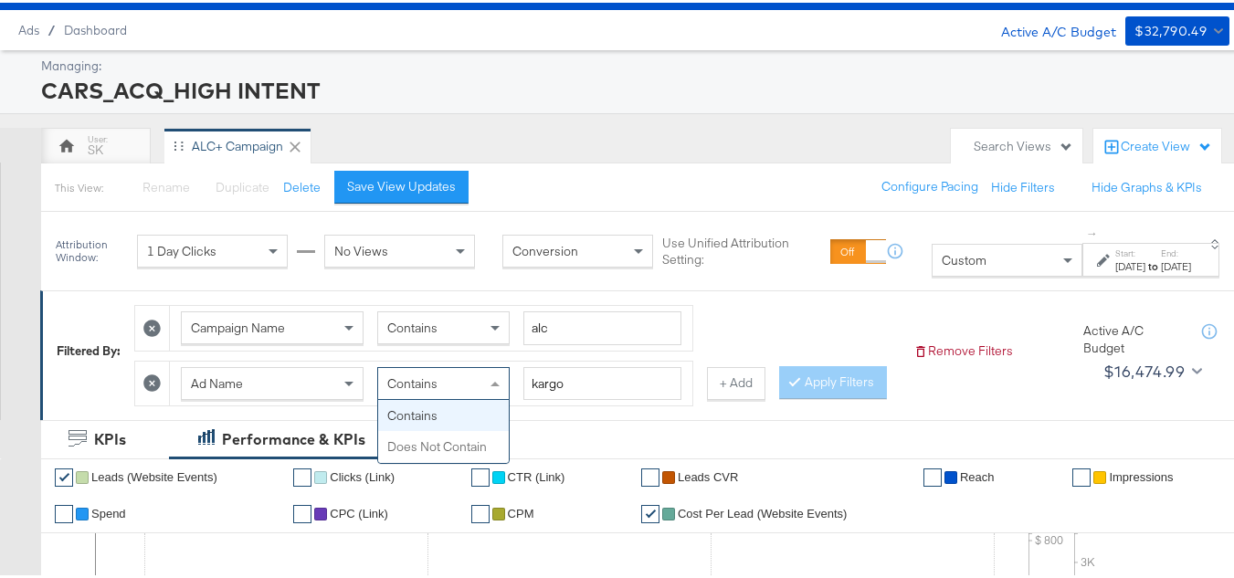
click at [436, 378] on span "Contains" at bounding box center [412, 381] width 50 height 16
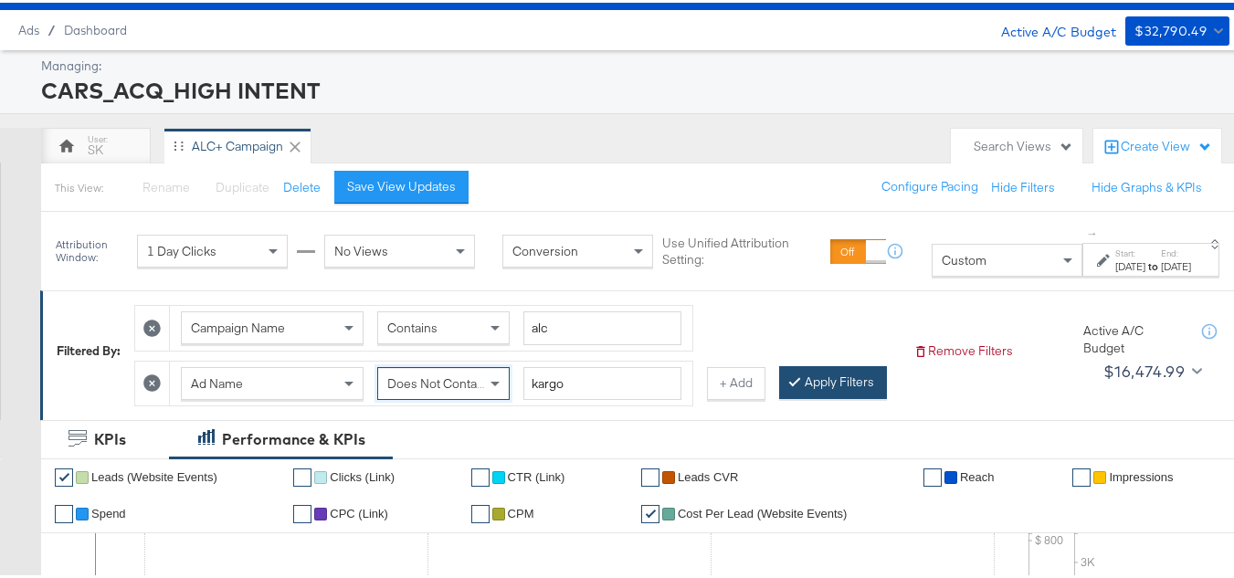
click at [779, 396] on button "Apply Filters" at bounding box center [833, 380] width 108 height 33
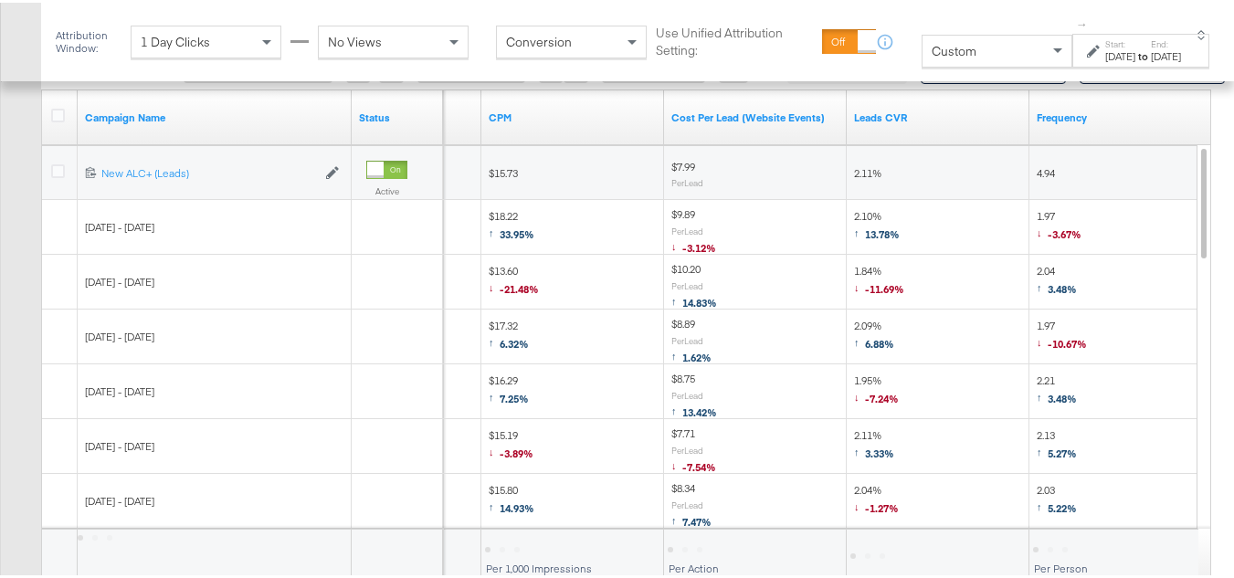
scroll to position [1276, 0]
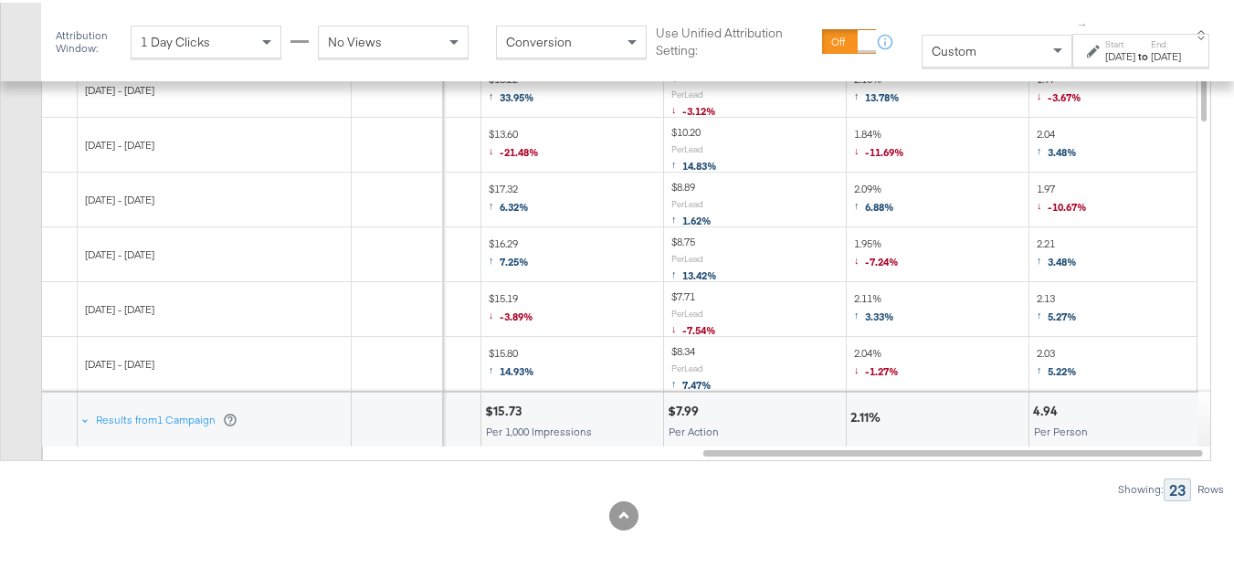
click at [1061, 414] on div "4.94" at bounding box center [1048, 408] width 30 height 17
click at [1041, 405] on div "4.94" at bounding box center [1048, 408] width 30 height 17
copy div "4.94"
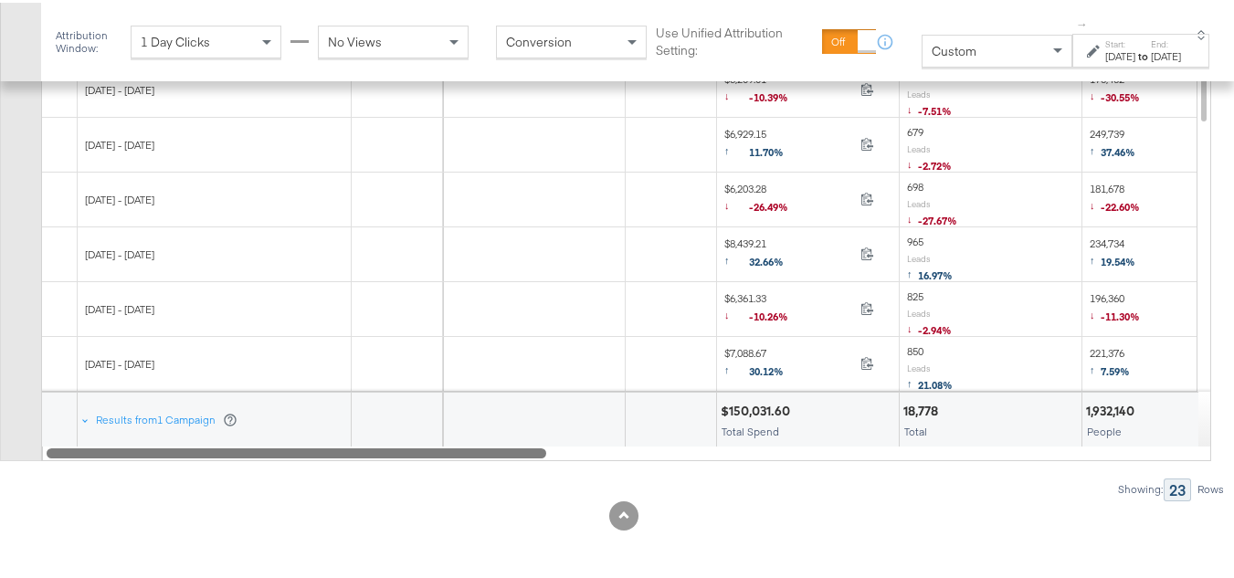
drag, startPoint x: 1075, startPoint y: 446, endPoint x: 213, endPoint y: 479, distance: 862.9
click at [213, 479] on div "Campaigns ( 0 Selected) Filter by Selection Filter 0 campaigns 0 Rename 0 campa…" at bounding box center [612, 172] width 1225 height 649
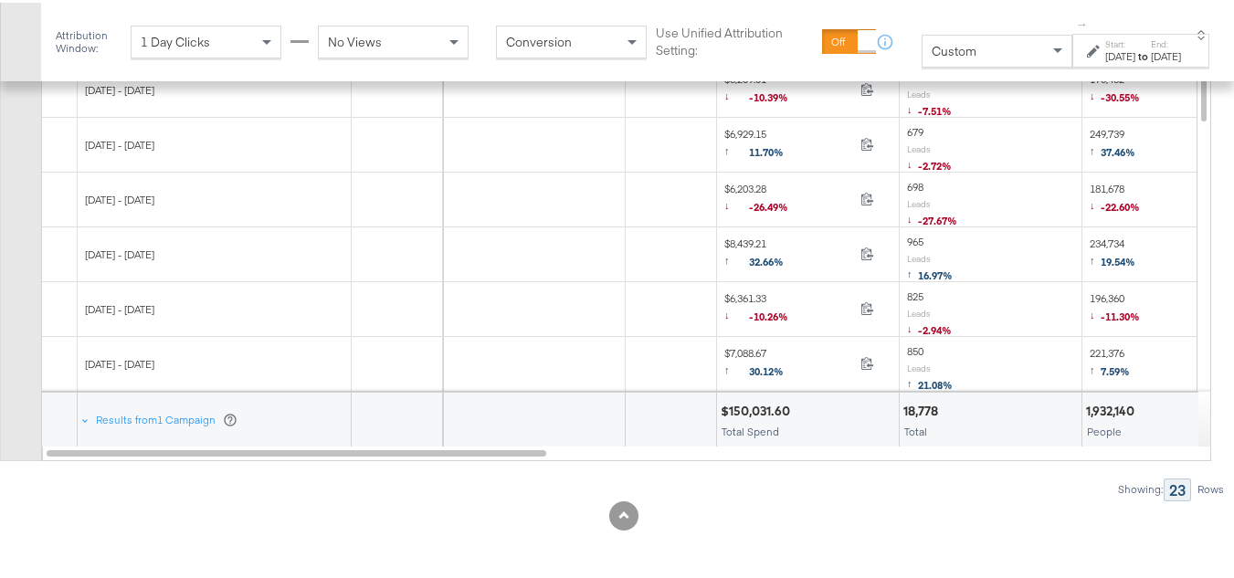
click at [605, 439] on div at bounding box center [534, 417] width 182 height 55
click at [1114, 412] on div "1,932,140" at bounding box center [1113, 408] width 54 height 17
copy div "1,932,140"
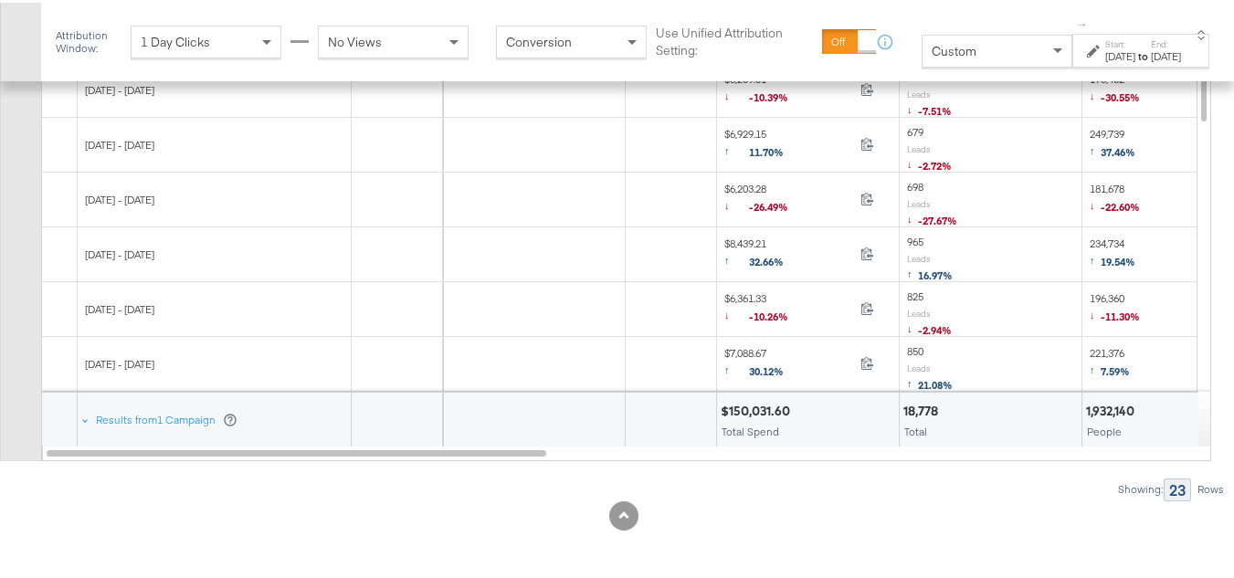
click at [600, 436] on div at bounding box center [534, 417] width 182 height 55
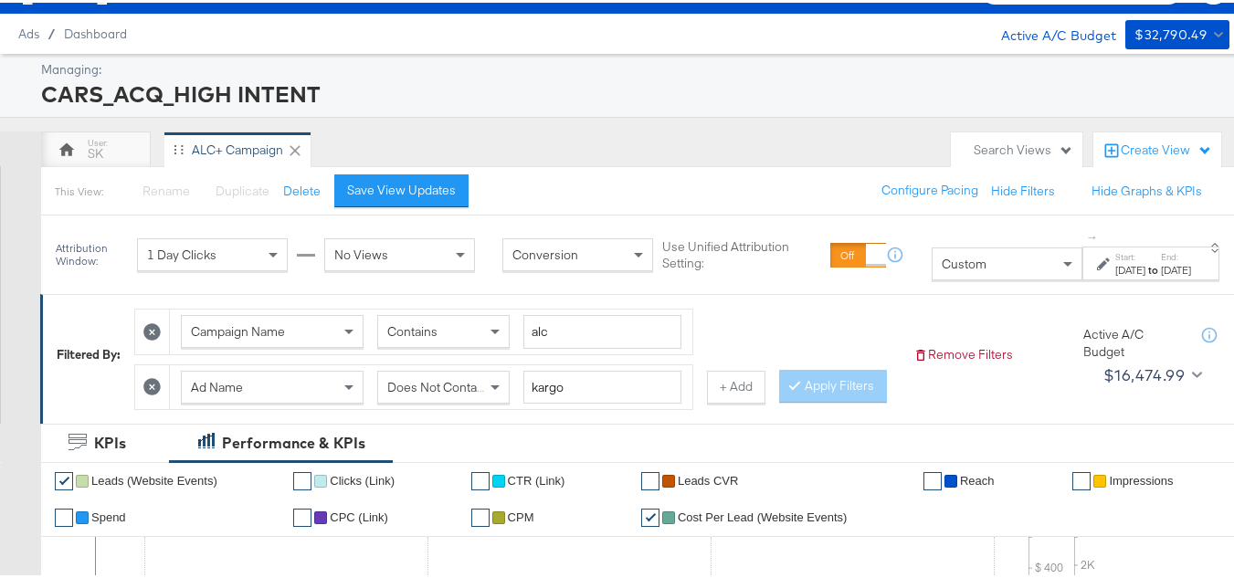
scroll to position [0, 0]
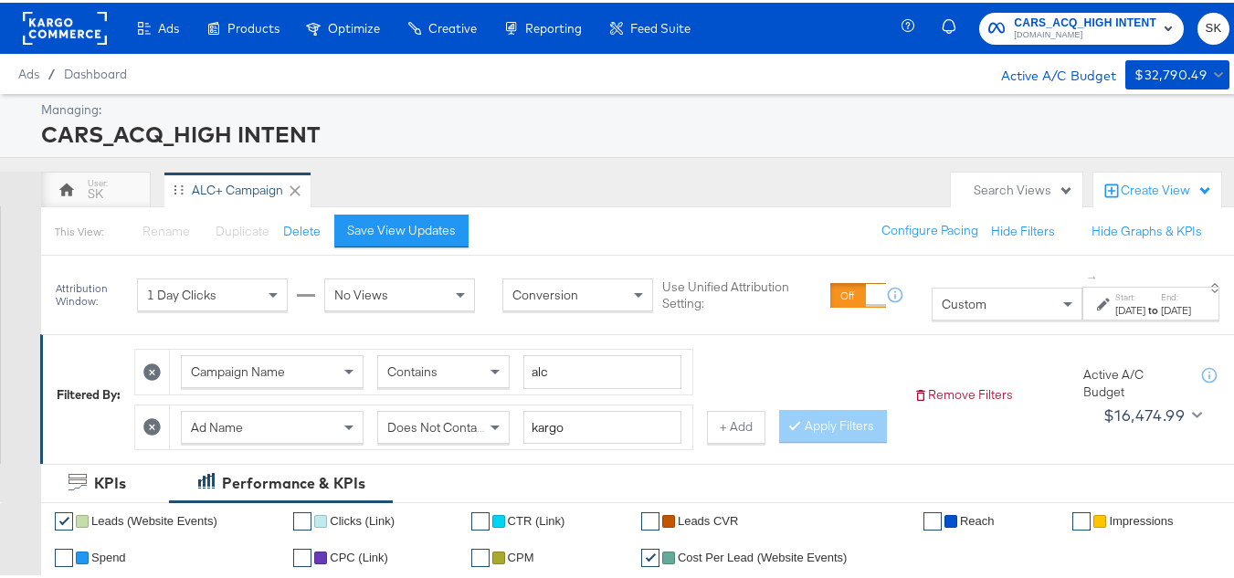
click at [64, 34] on rect at bounding box center [65, 25] width 84 height 33
